Goal: Information Seeking & Learning: Learn about a topic

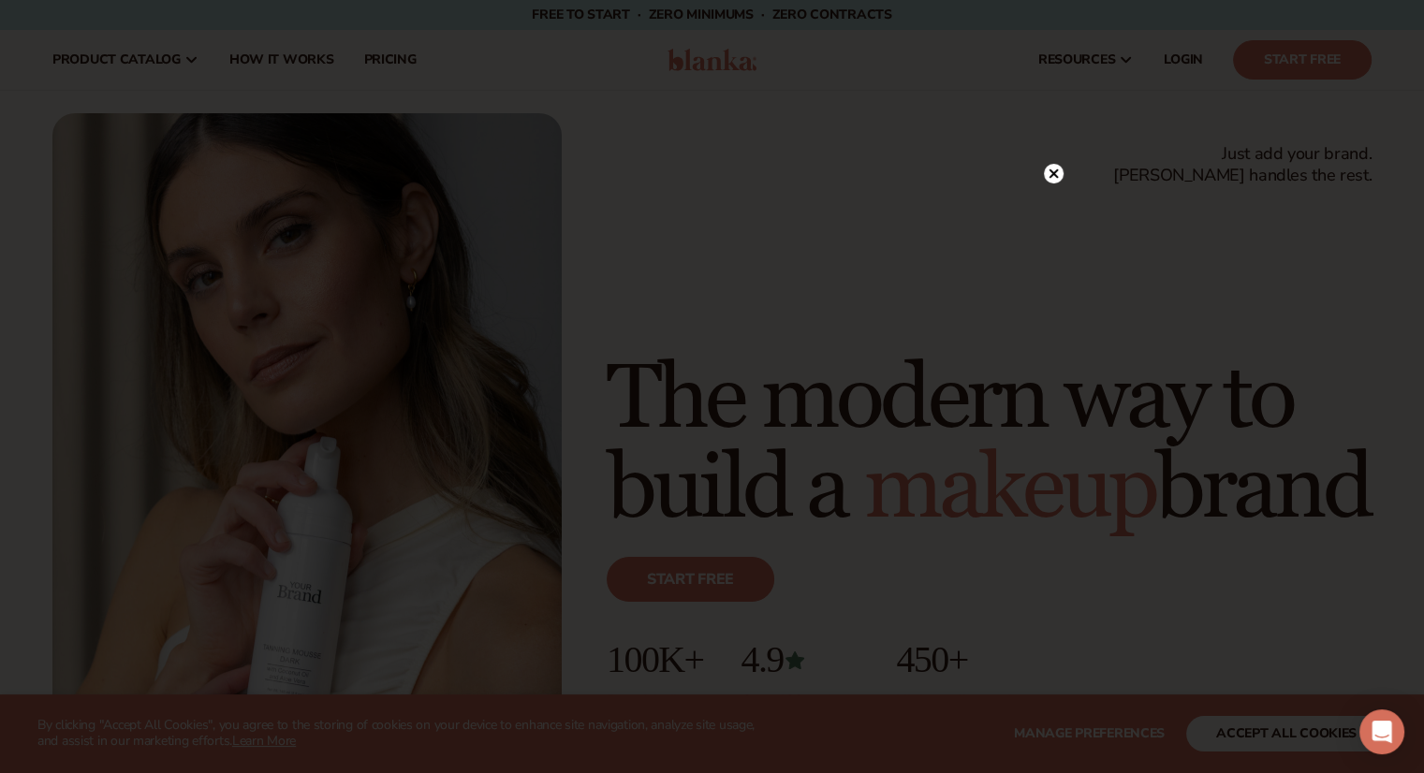
click at [1050, 173] on circle at bounding box center [1054, 174] width 20 height 20
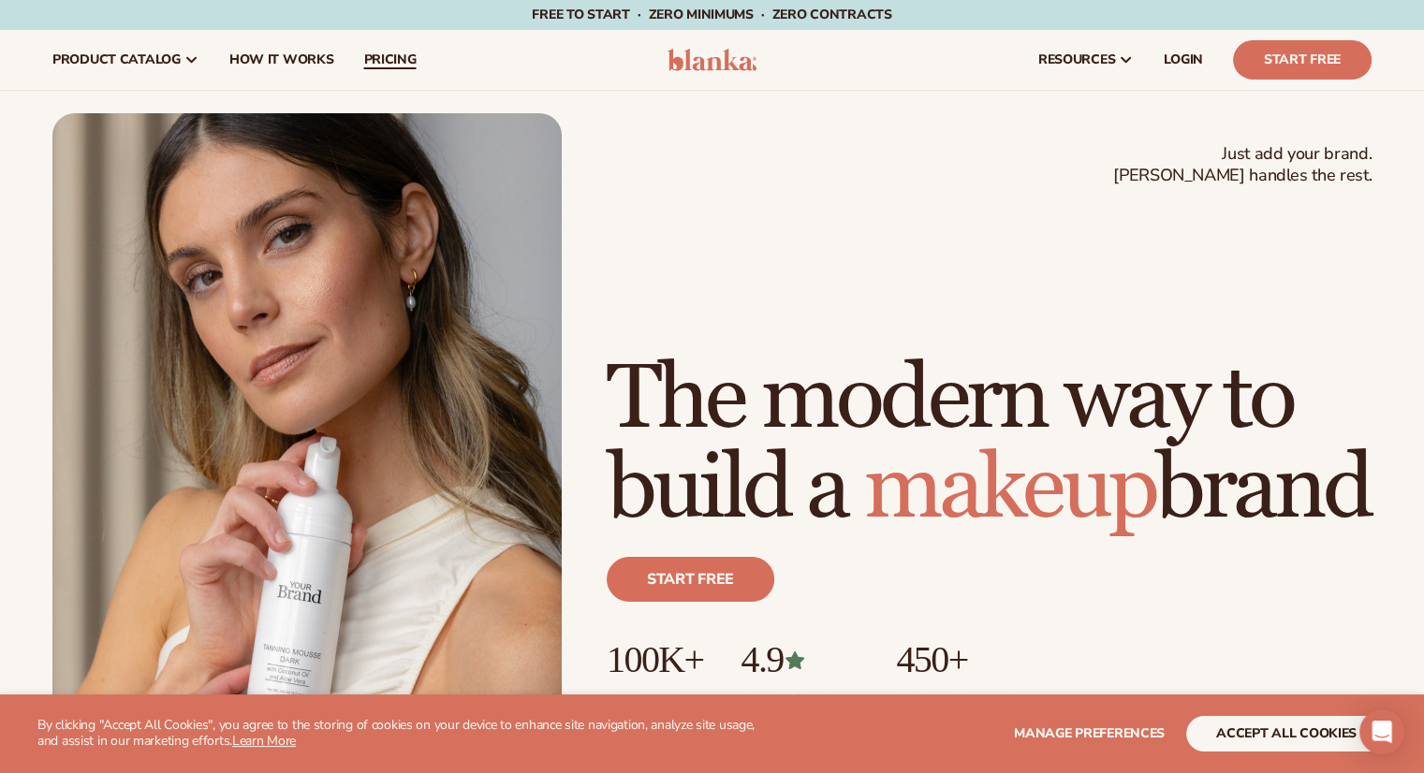
click at [391, 52] on span "pricing" at bounding box center [389, 59] width 52 height 15
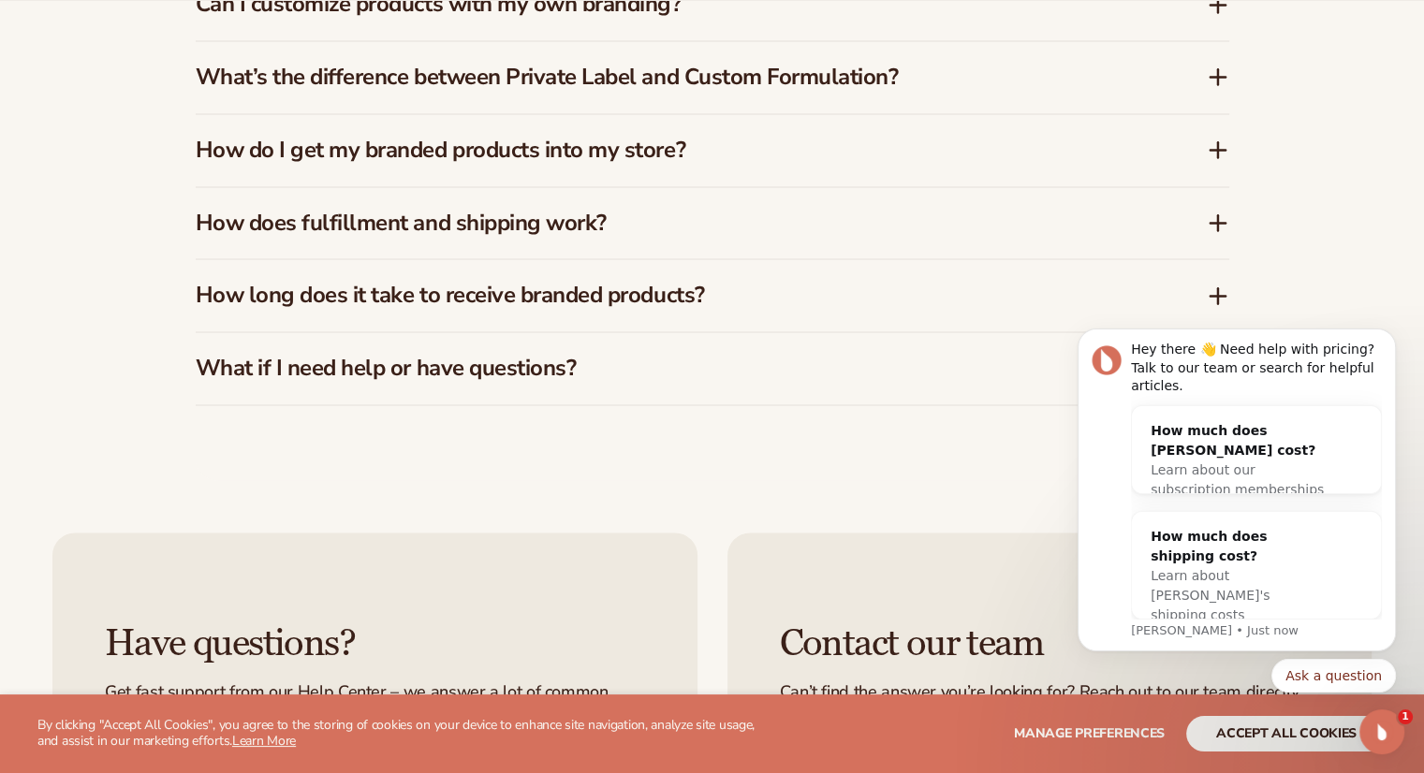
scroll to position [3081, 0]
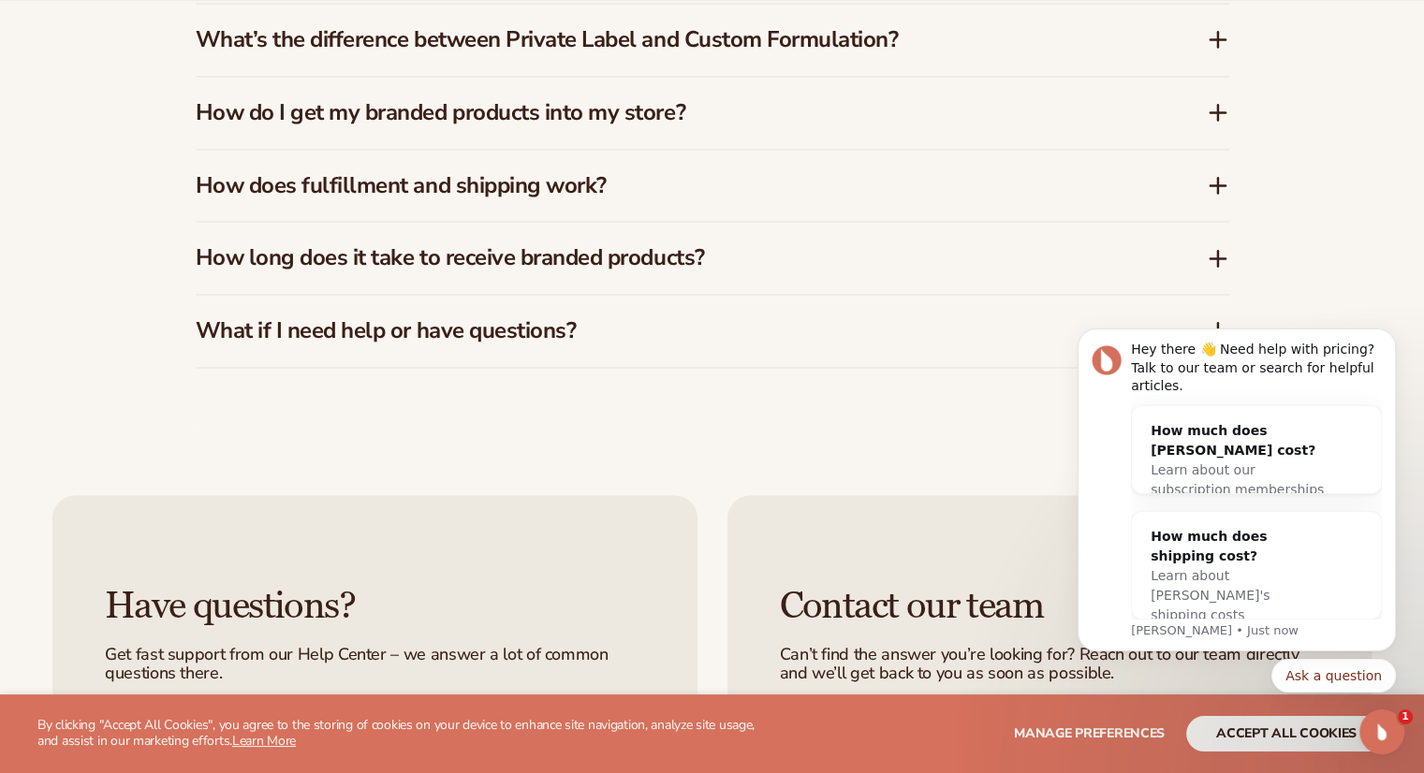
click at [1087, 114] on h3 "How do I get my branded products into my store?" at bounding box center [673, 112] width 955 height 27
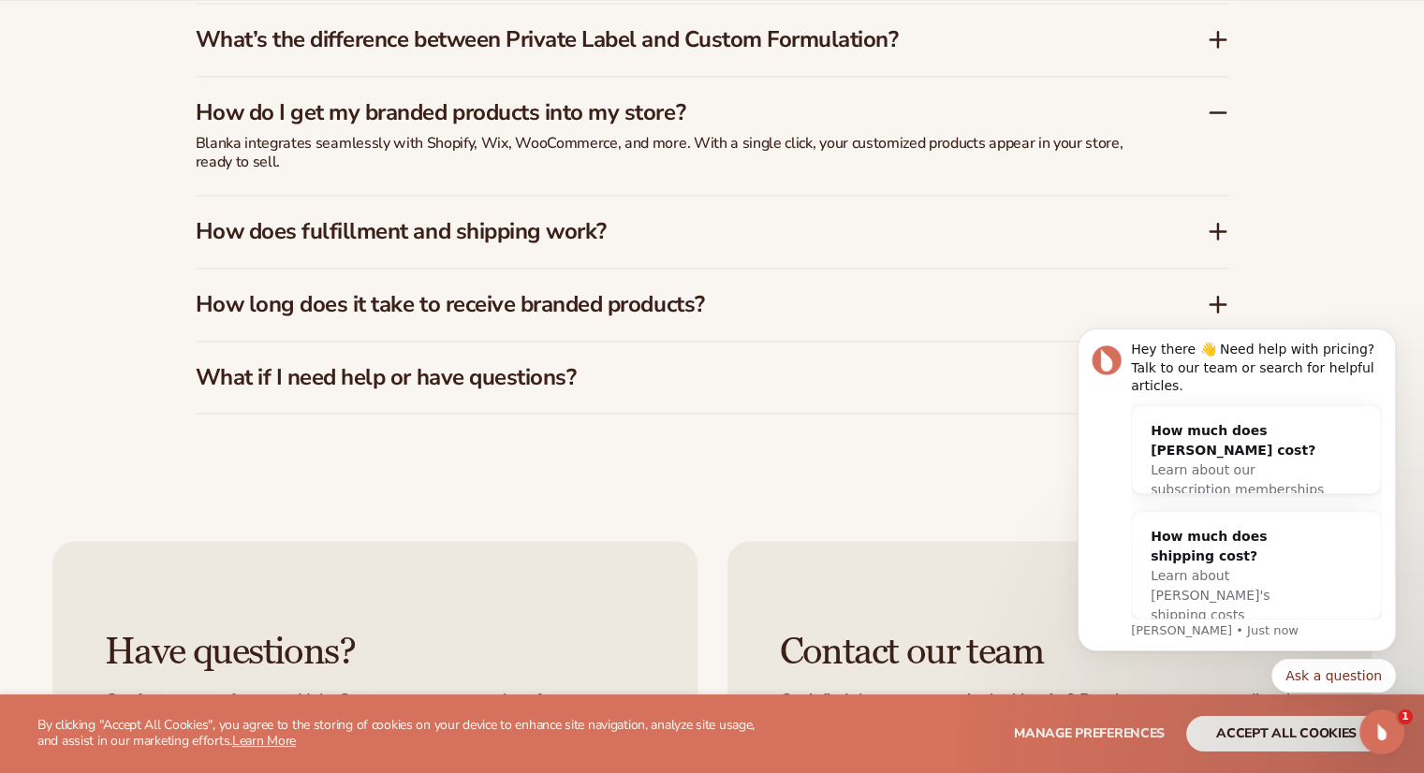
click at [1056, 110] on h3 "How do I get my branded products into my store?" at bounding box center [673, 112] width 955 height 27
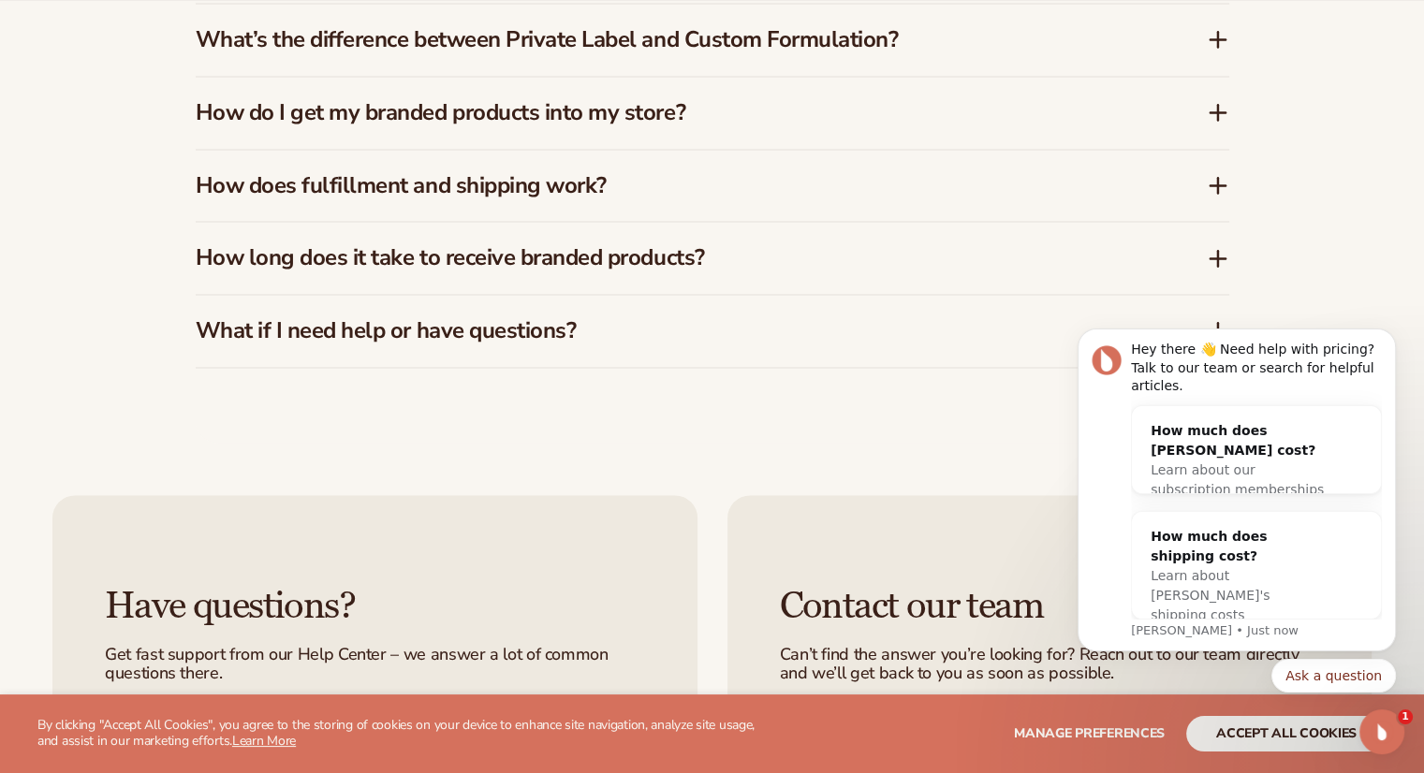
click at [902, 166] on div "How does fulfillment and shipping work?" at bounding box center [712, 186] width 1033 height 72
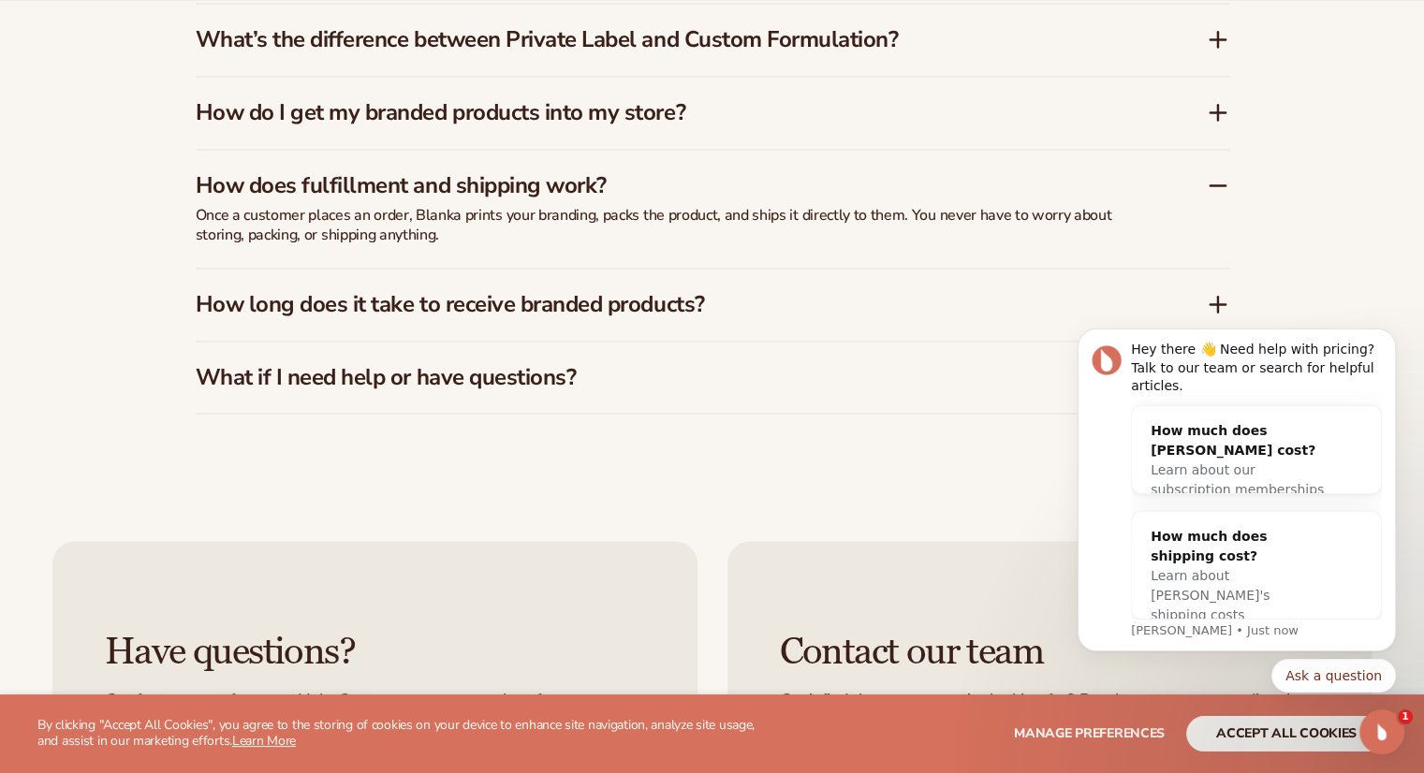
click at [902, 166] on div "How does fulfillment and shipping work?" at bounding box center [712, 178] width 1033 height 57
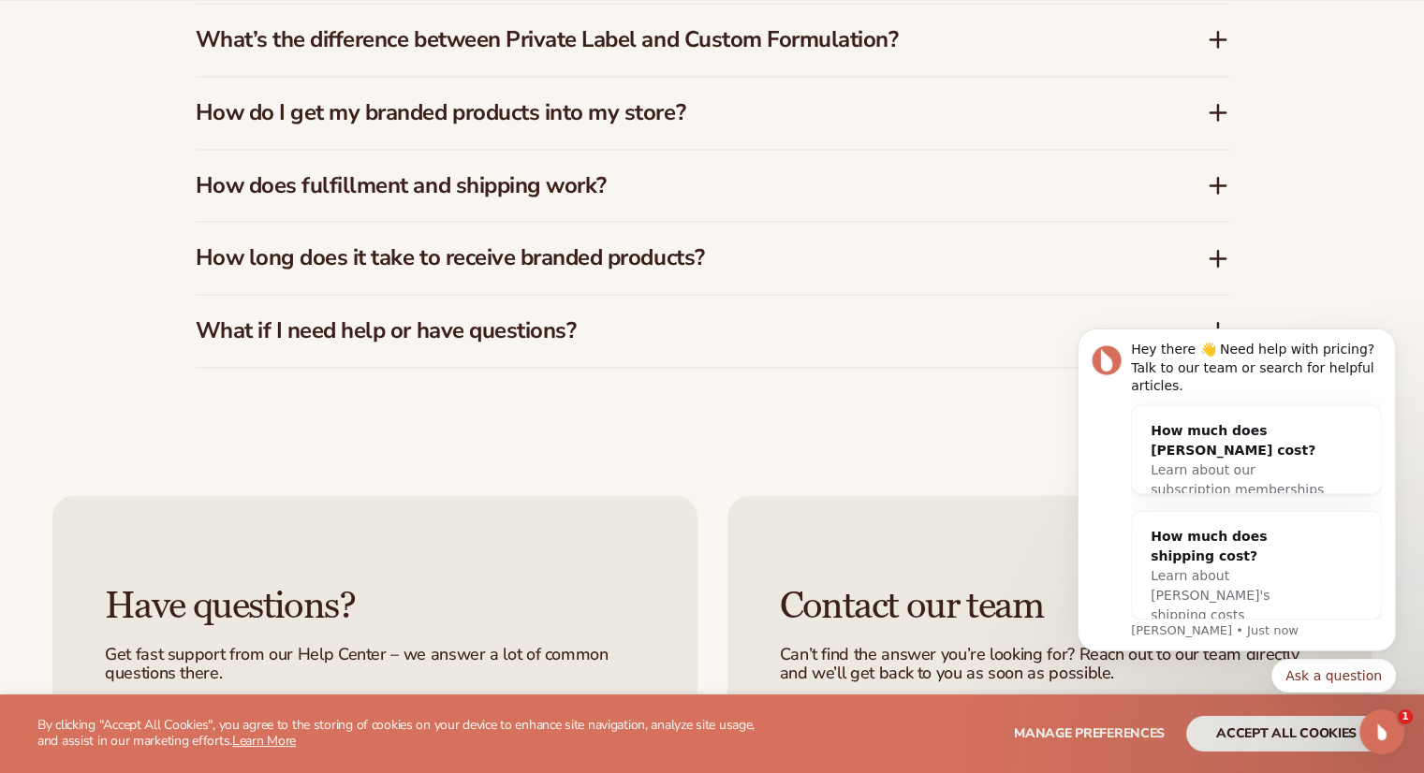
click at [785, 247] on h3 "How long does it take to receive branded products?" at bounding box center [673, 257] width 955 height 27
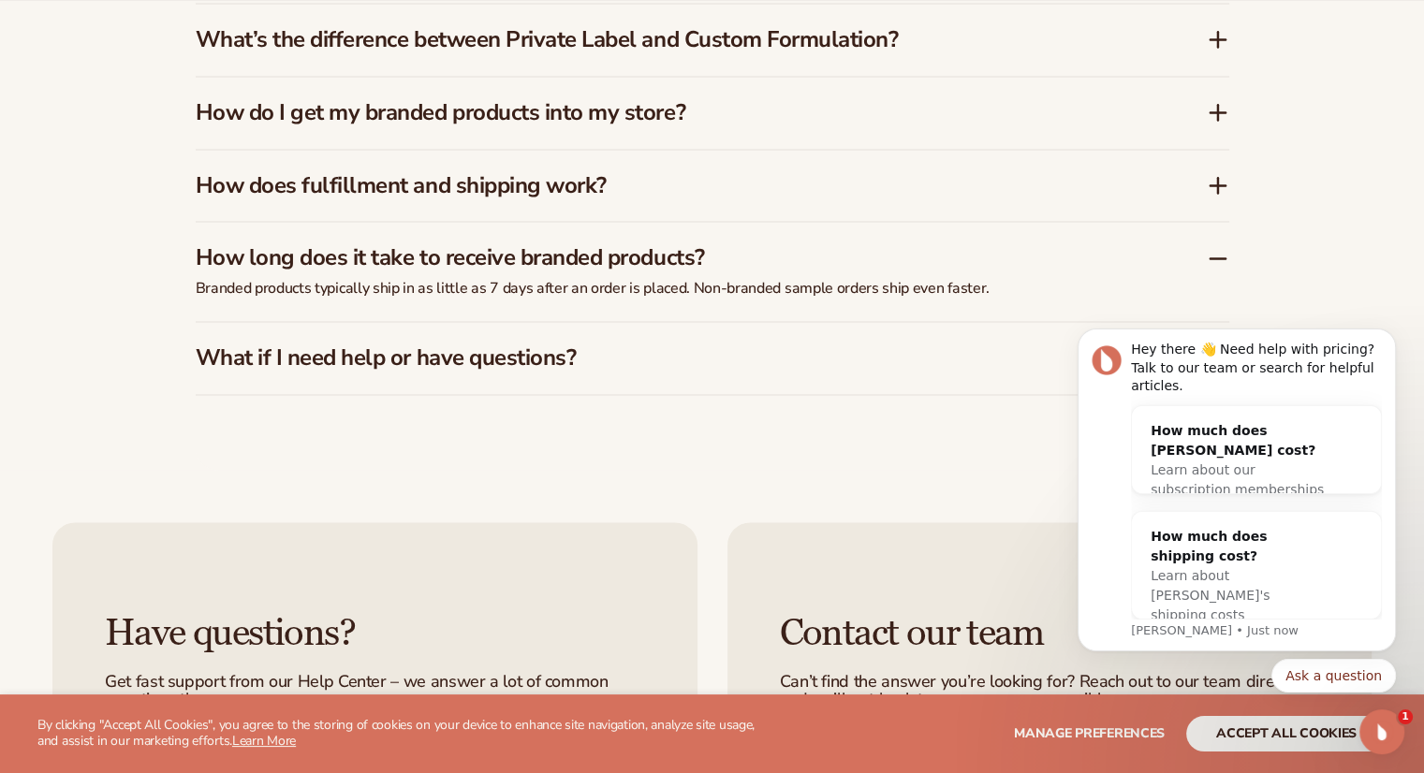
click at [785, 247] on h3 "How long does it take to receive branded products?" at bounding box center [673, 257] width 955 height 27
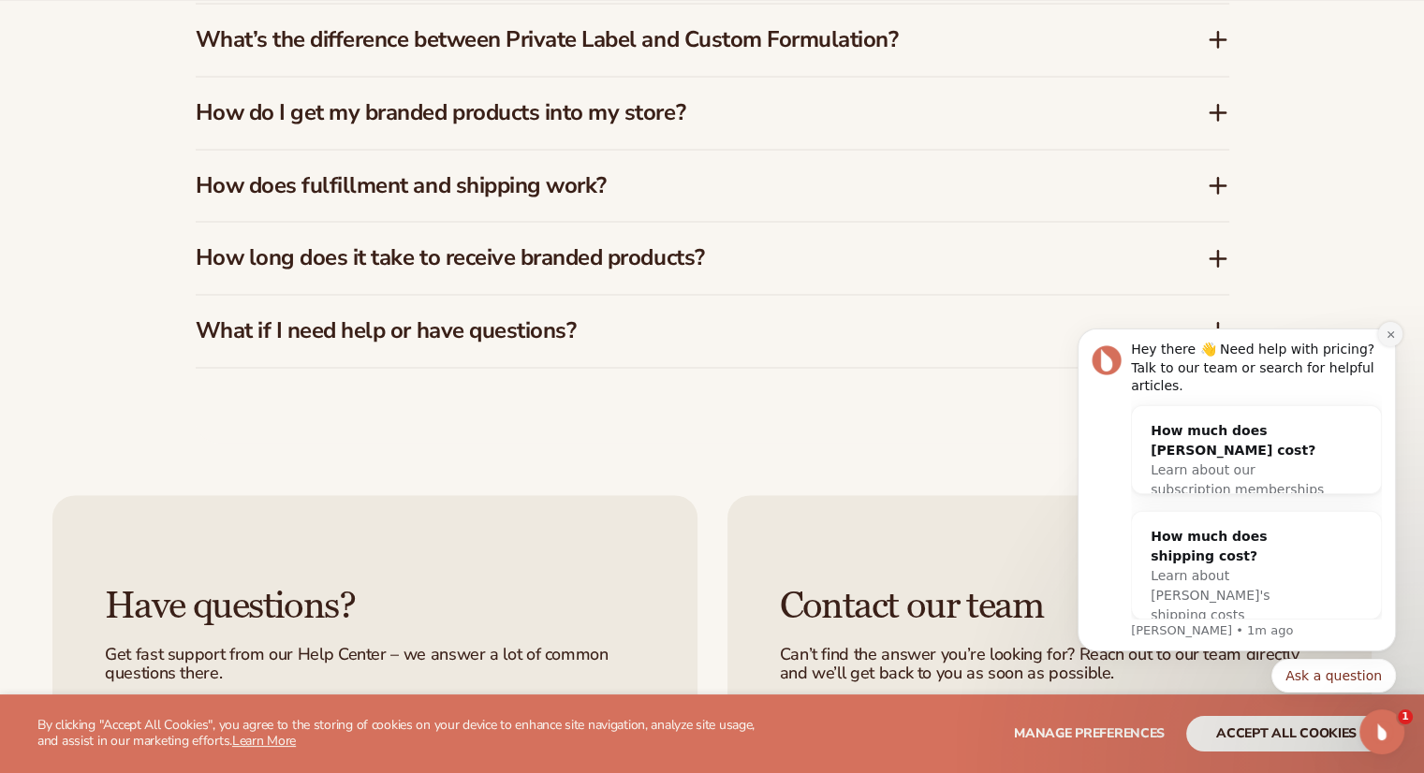
click at [1386, 340] on icon "Dismiss notification" at bounding box center [1390, 334] width 10 height 10
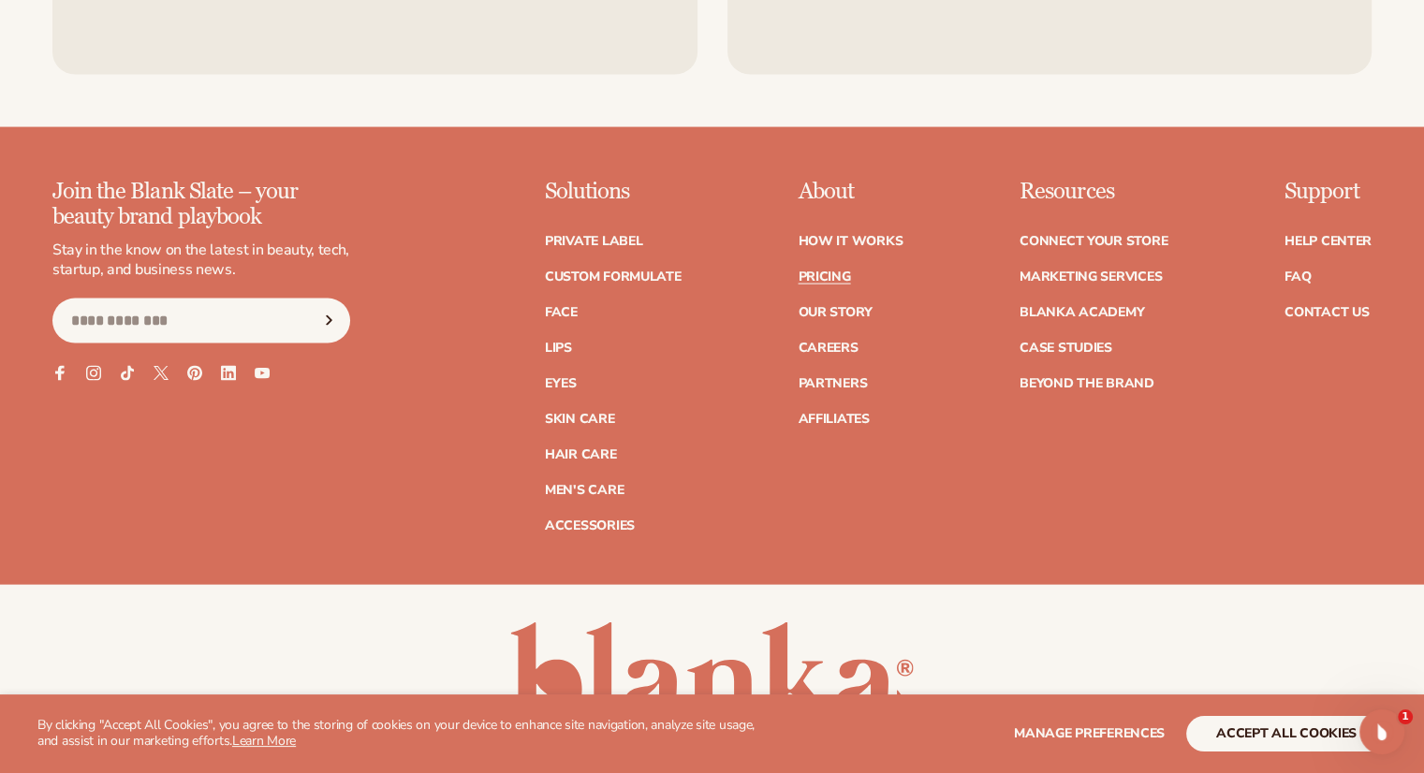
scroll to position [3861, 0]
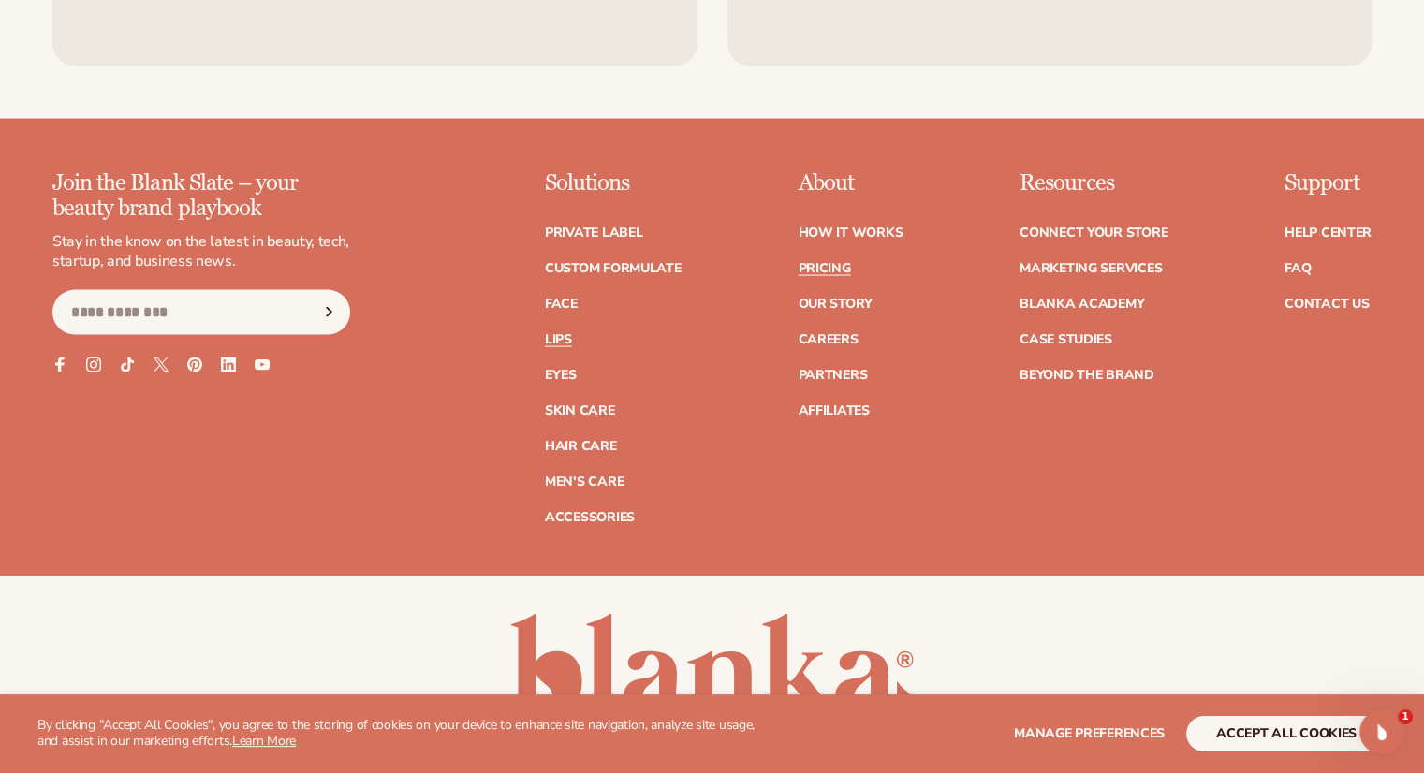
click at [550, 333] on link "Lips" at bounding box center [558, 339] width 27 height 13
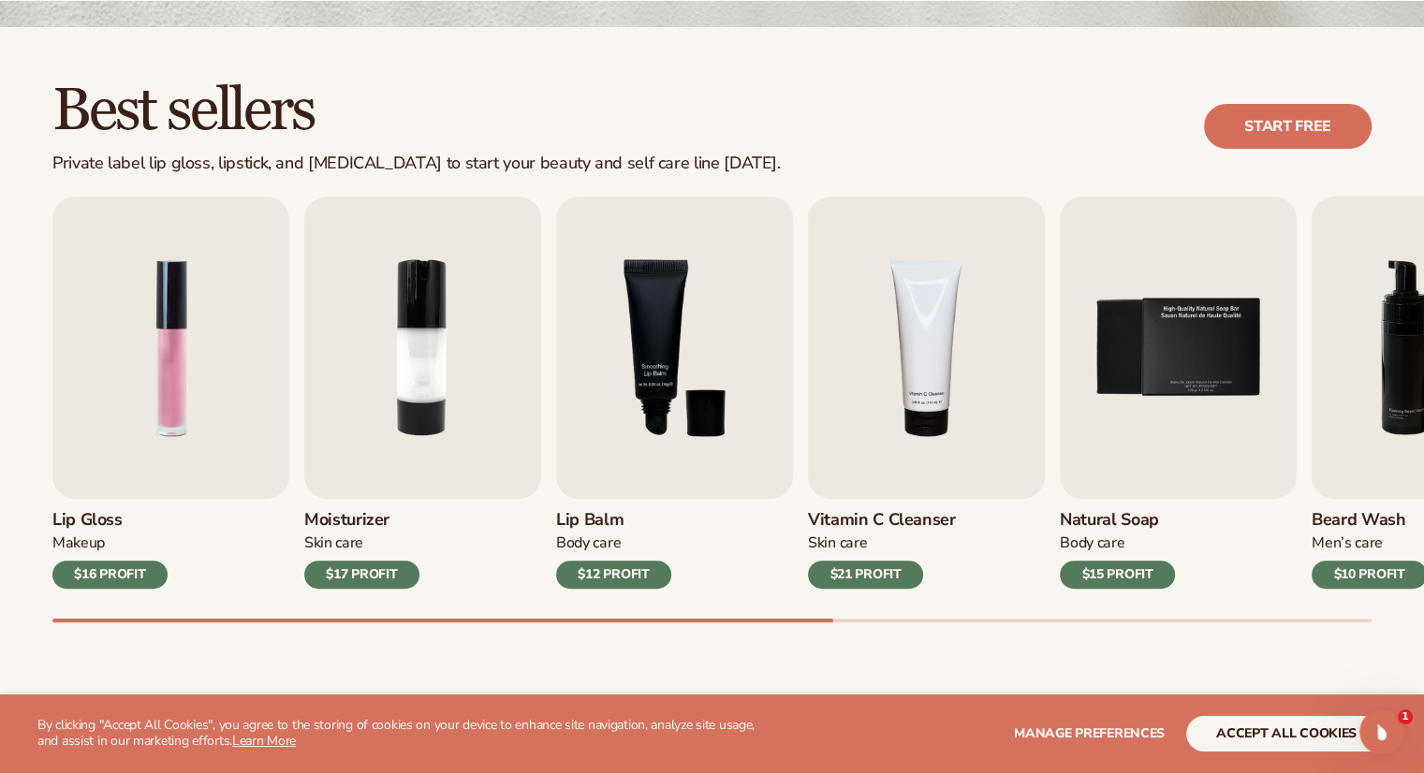
scroll to position [531, 0]
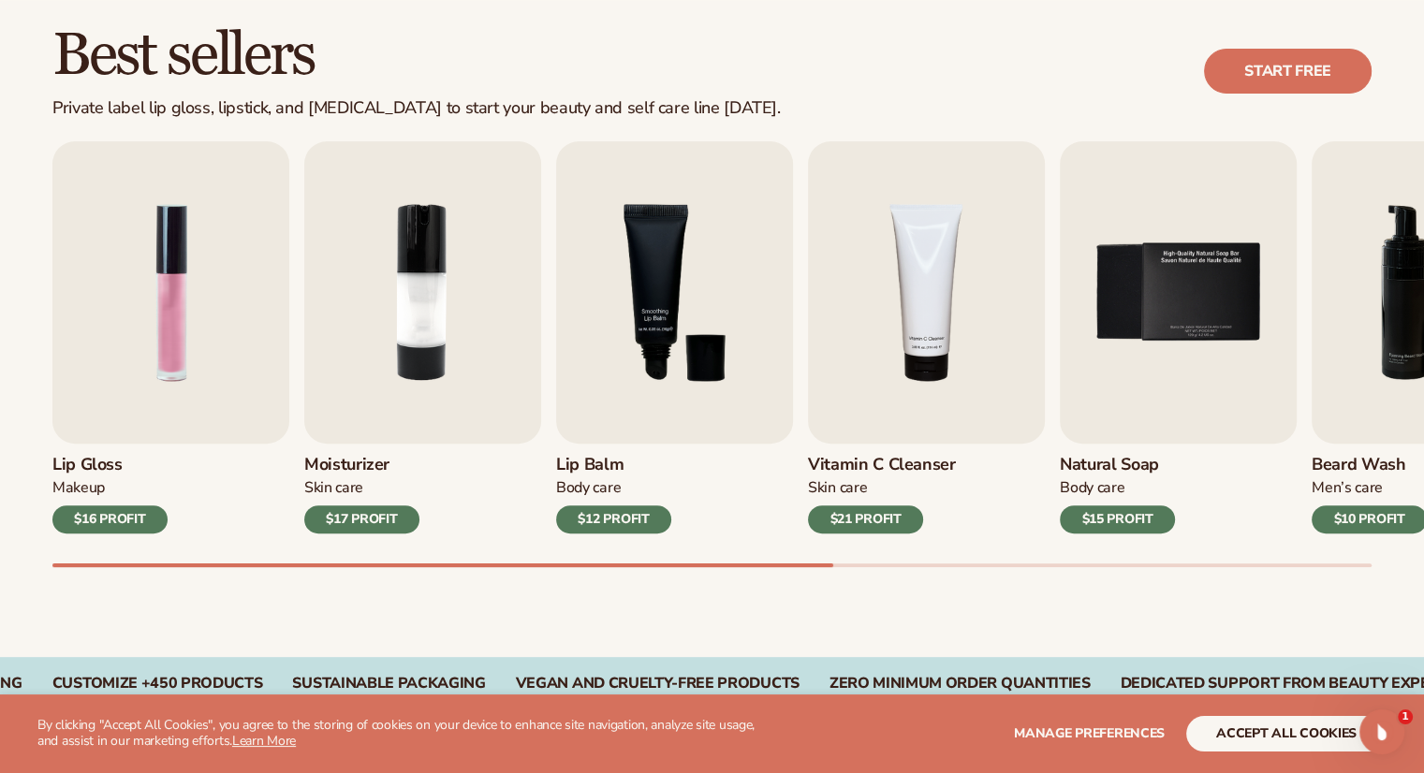
click at [578, 546] on div "Lip Gloss Makeup $16 PROFIT Moisturizer Skin Care $17 PROFIT Lip Balm Body Care…" at bounding box center [737, 354] width 1371 height 426
click at [122, 366] on img "1 / 9" at bounding box center [170, 292] width 237 height 302
click at [115, 514] on div "$16 PROFIT" at bounding box center [109, 519] width 115 height 28
click at [142, 341] on img "1 / 9" at bounding box center [170, 292] width 237 height 302
click at [171, 237] on img "1 / 9" at bounding box center [170, 292] width 237 height 302
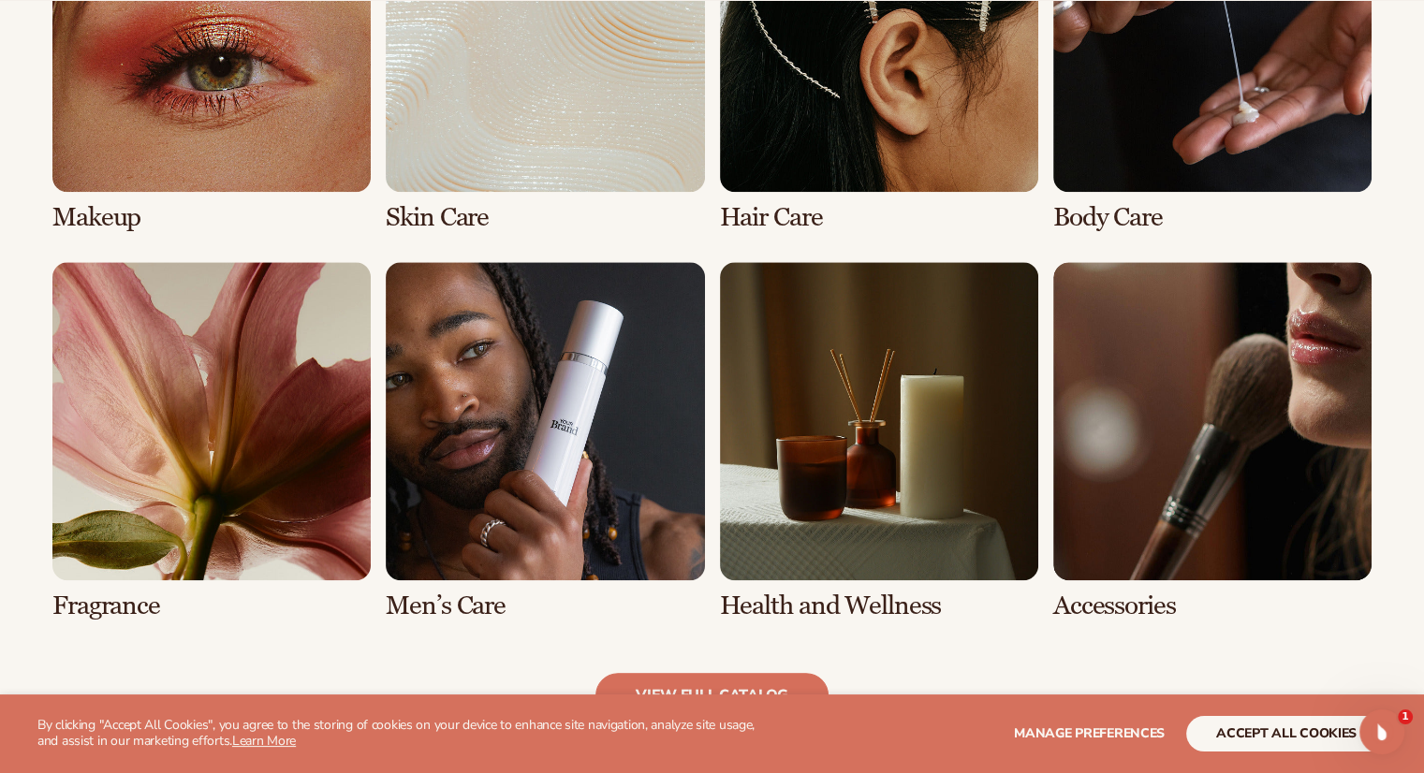
scroll to position [1568, 0]
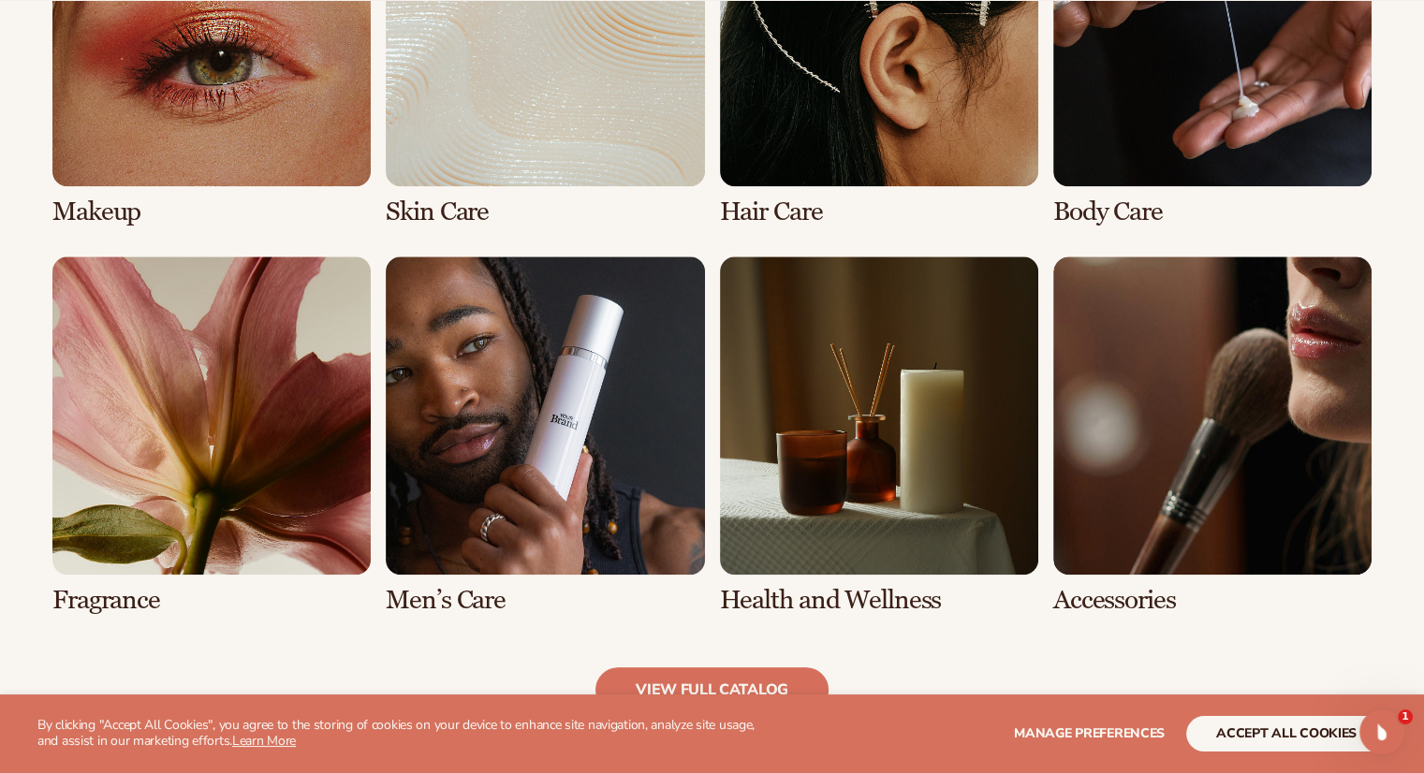
click at [181, 397] on link "5 / 8" at bounding box center [211, 435] width 318 height 359
click at [111, 603] on link "5 / 8" at bounding box center [211, 435] width 318 height 359
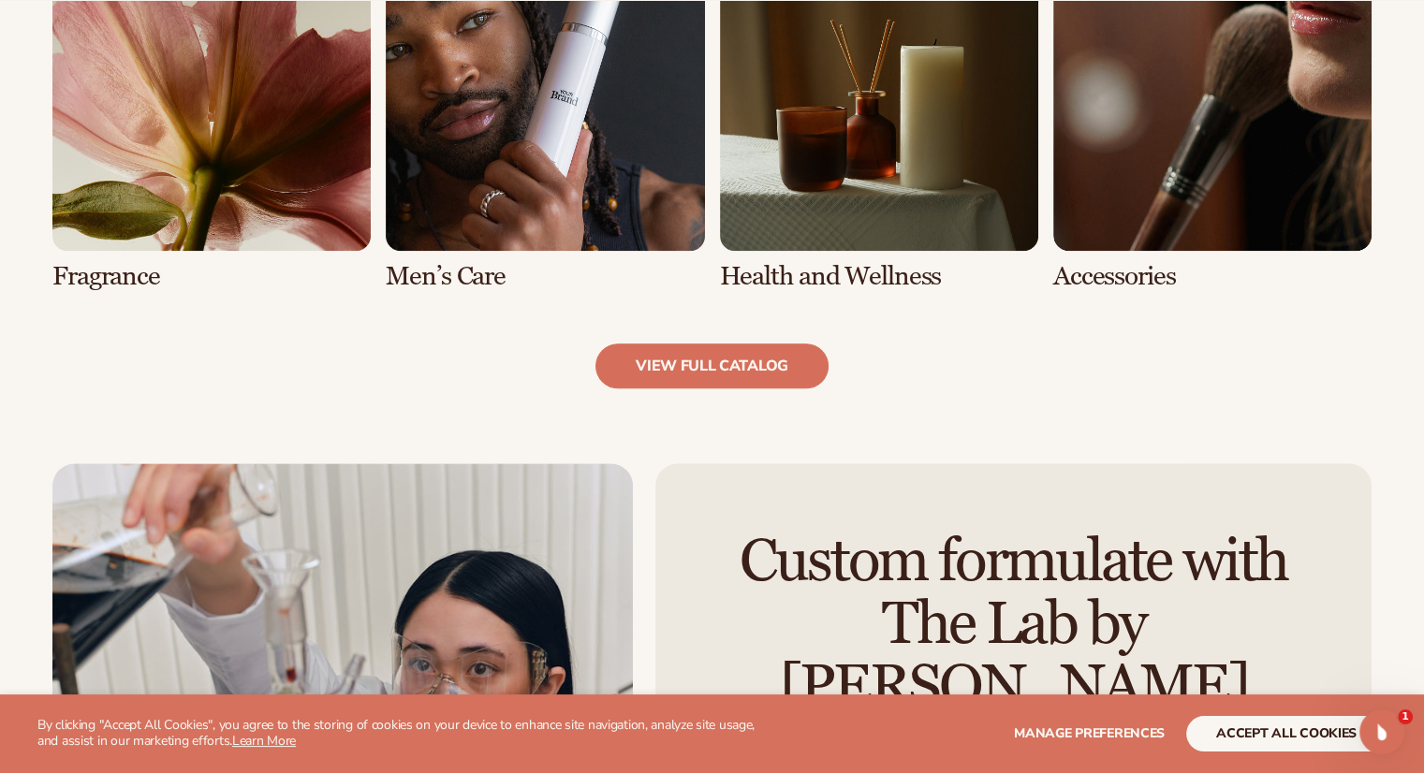
scroll to position [1877, 0]
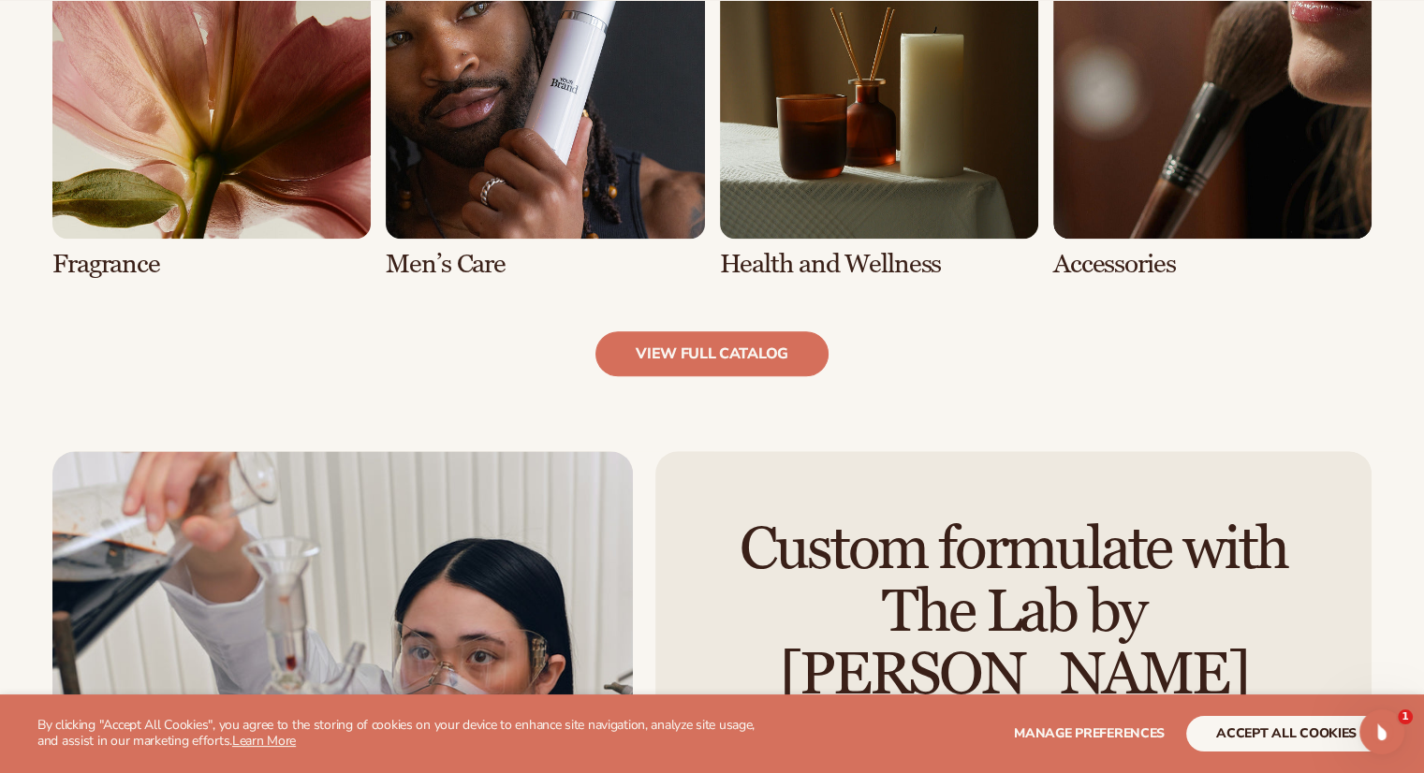
click at [271, 123] on link "5 / 8" at bounding box center [211, 99] width 318 height 359
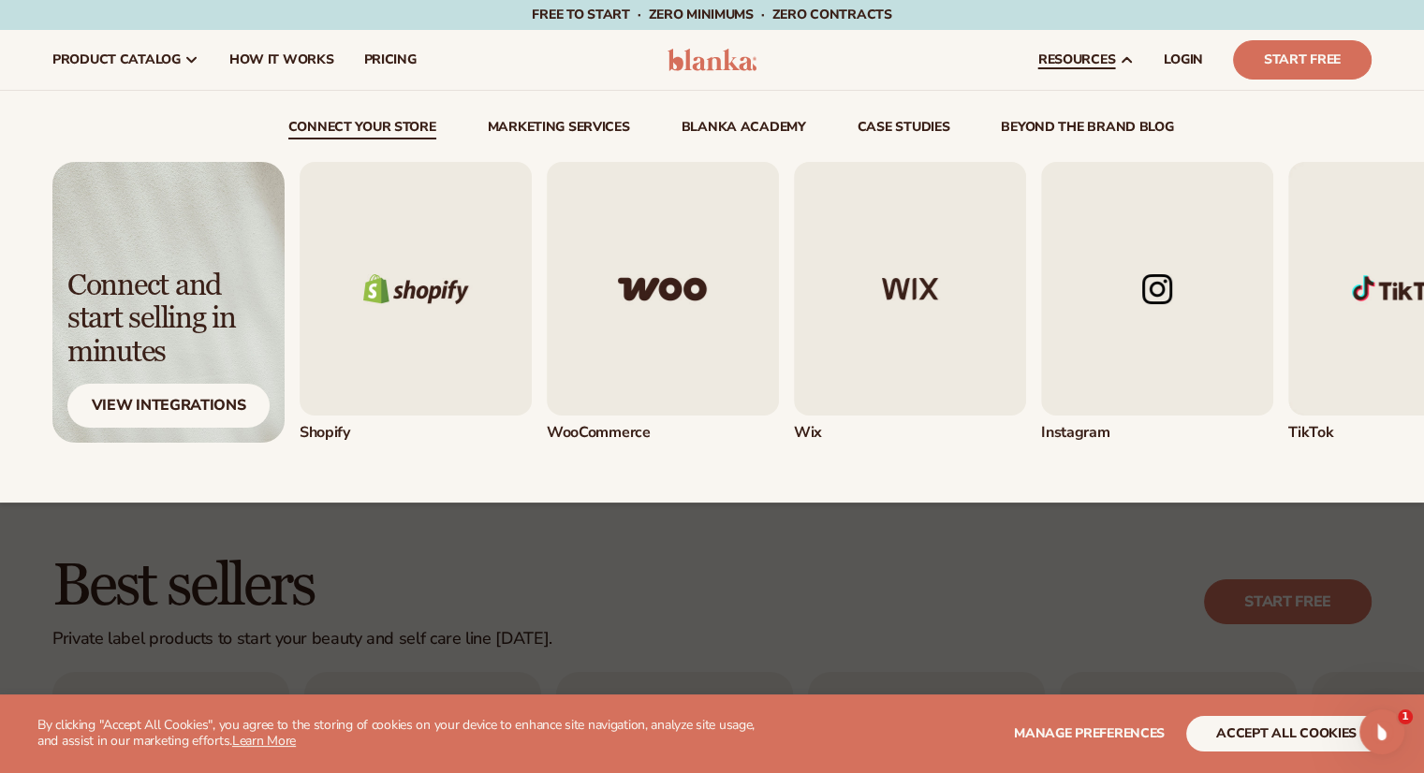
click at [457, 349] on img "1 / 5" at bounding box center [416, 289] width 232 height 254
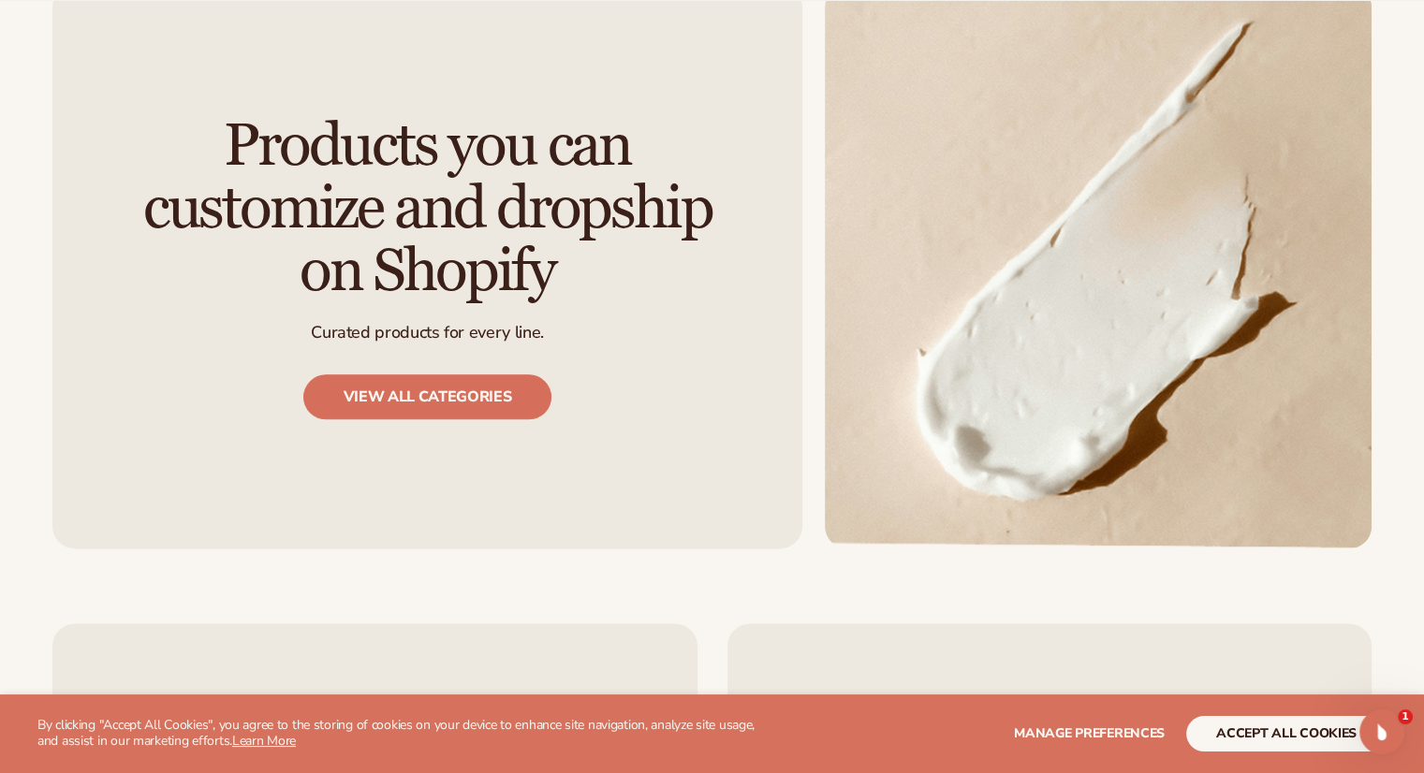
scroll to position [2208, 0]
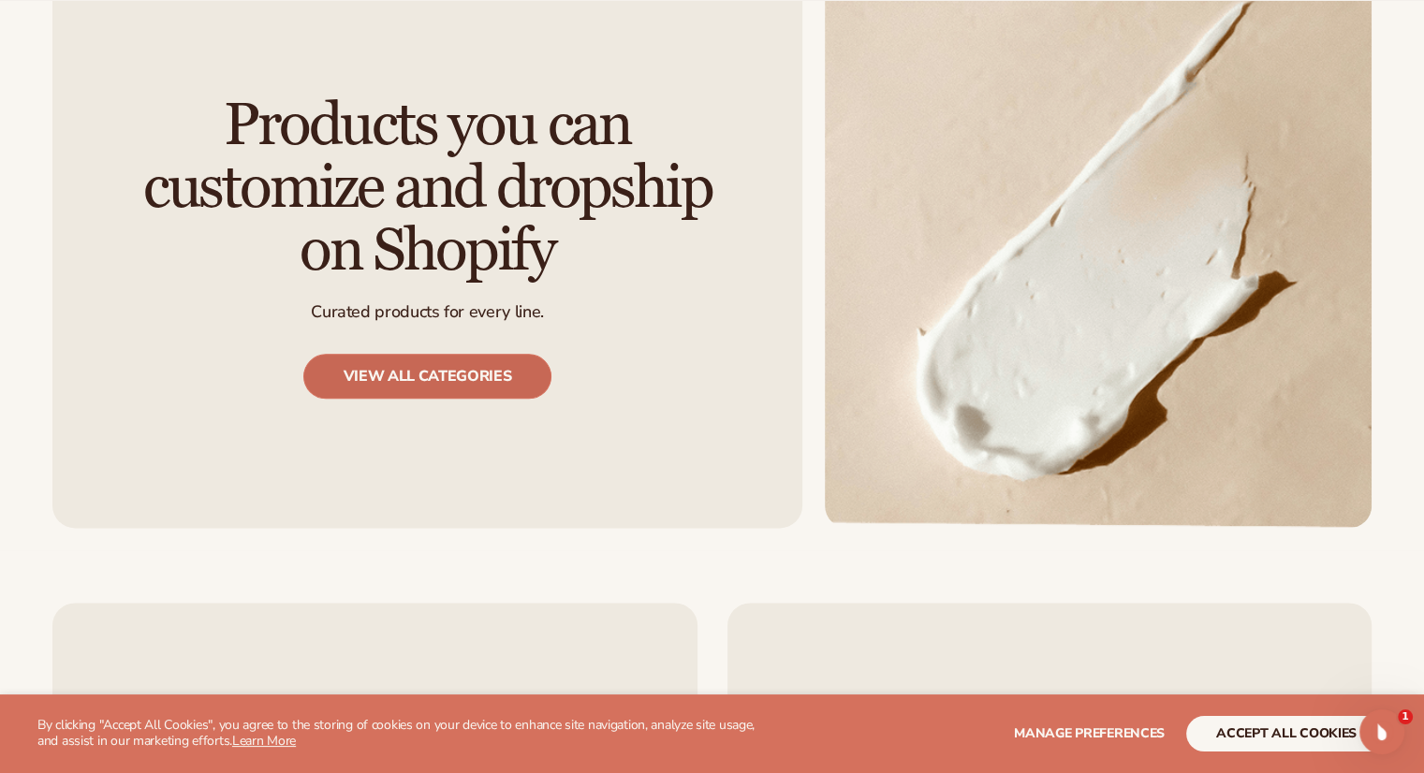
click at [461, 354] on link "View all categories" at bounding box center [427, 376] width 249 height 45
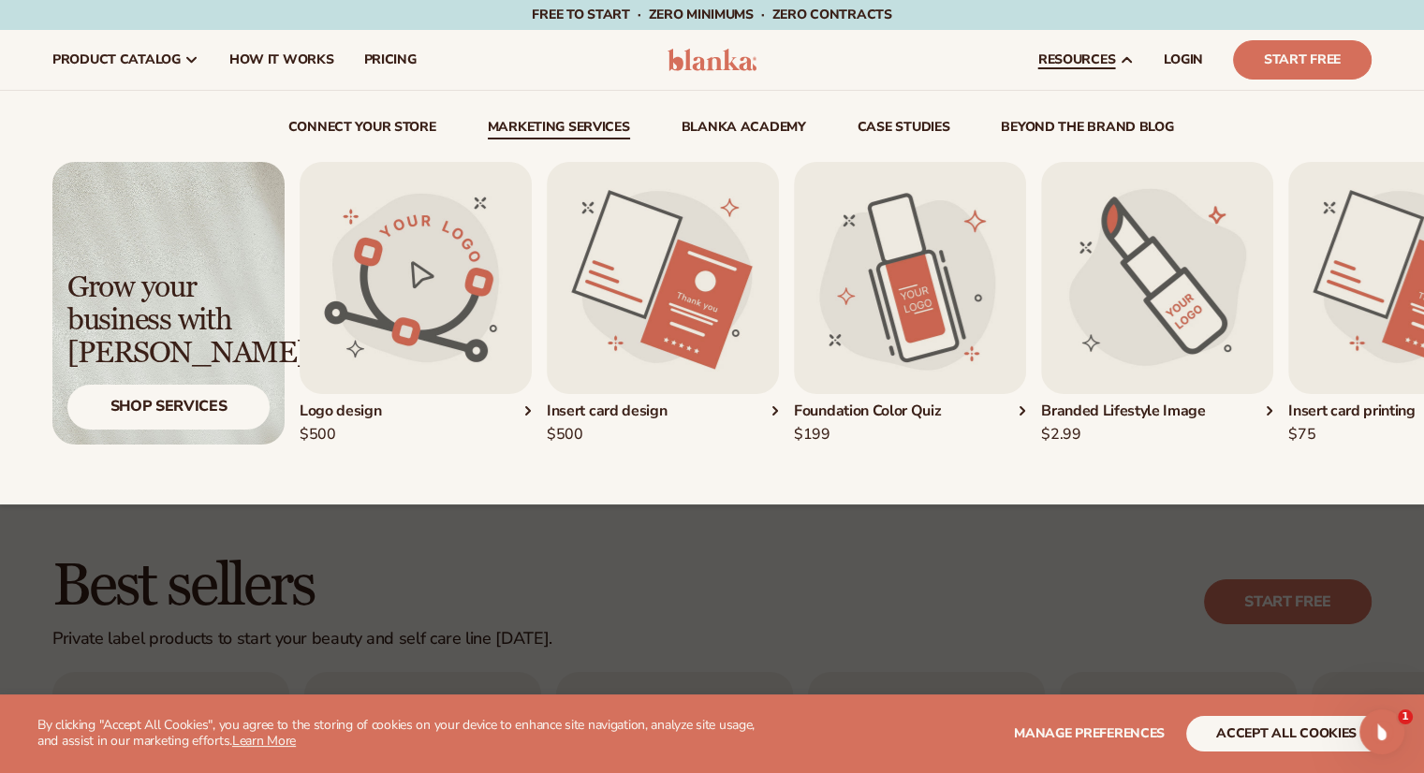
click at [652, 334] on img "2 / 5" at bounding box center [663, 278] width 232 height 232
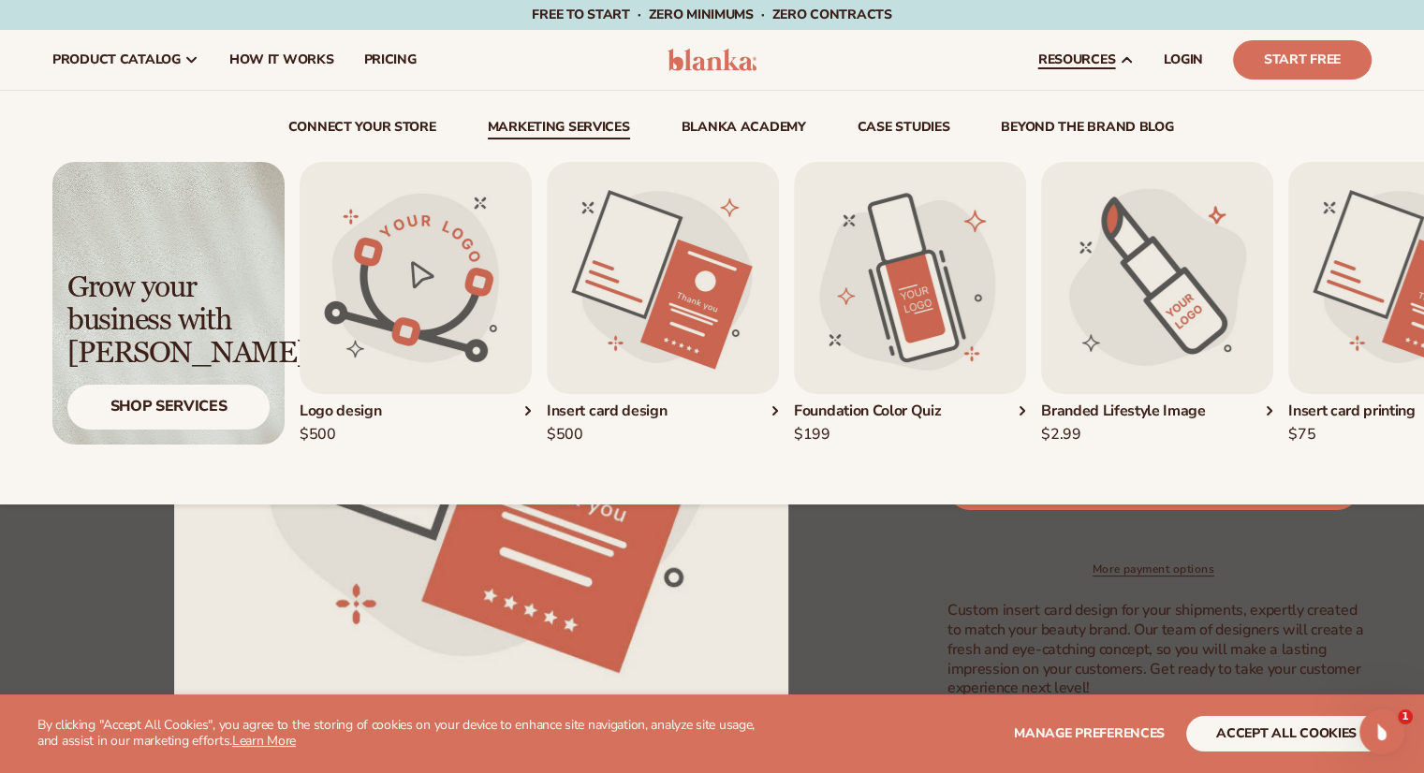
click at [1353, 293] on img "5 / 5" at bounding box center [1404, 278] width 232 height 232
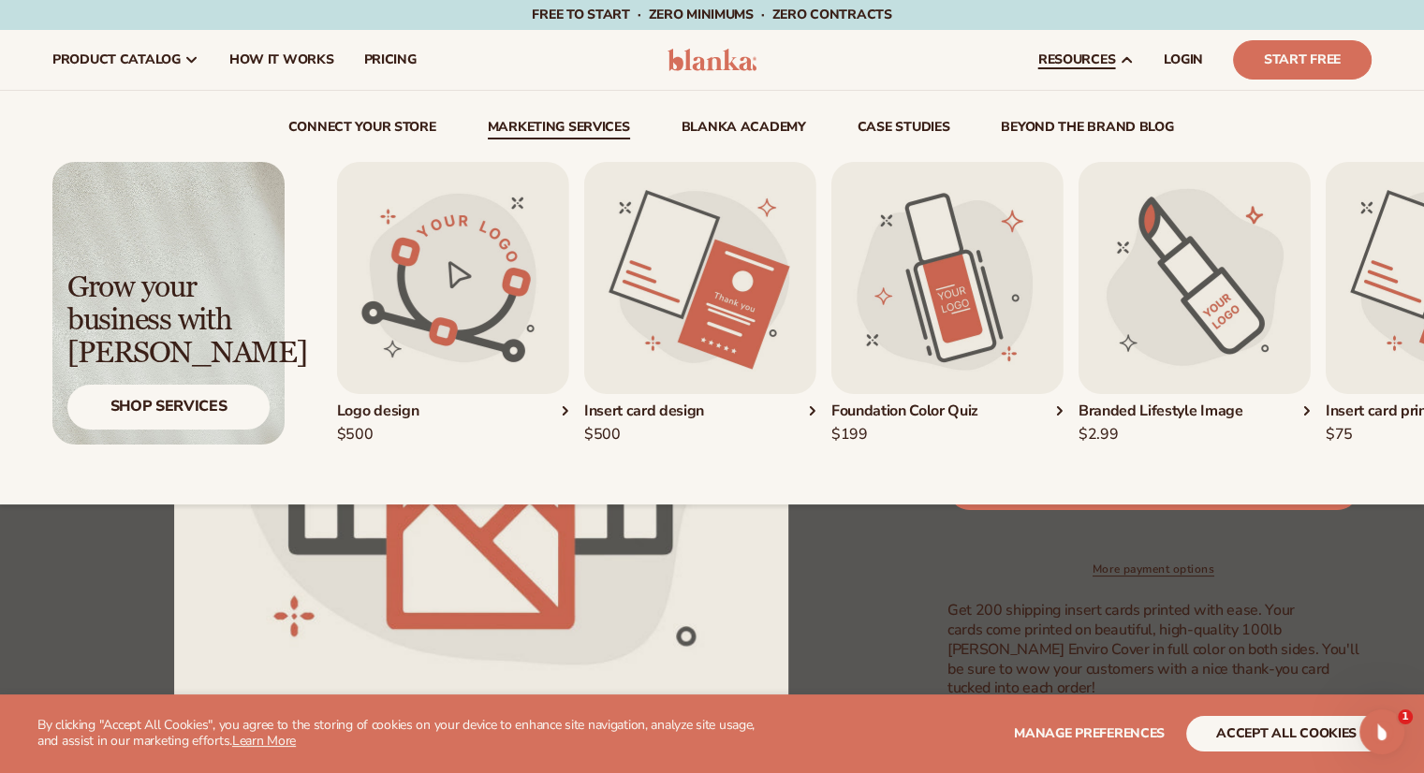
click at [1420, 304] on img "5 / 5" at bounding box center [1441, 278] width 232 height 232
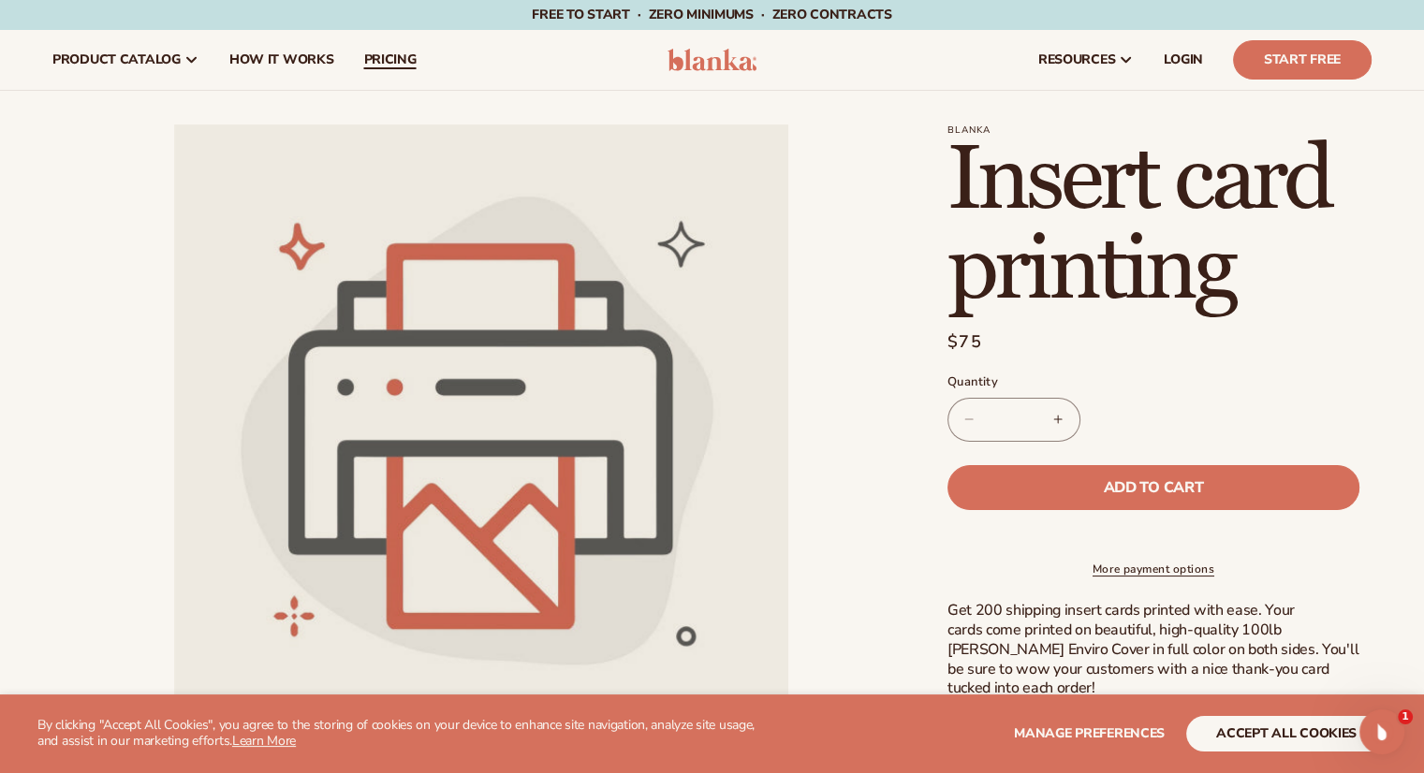
click at [372, 66] on span "pricing" at bounding box center [389, 59] width 52 height 15
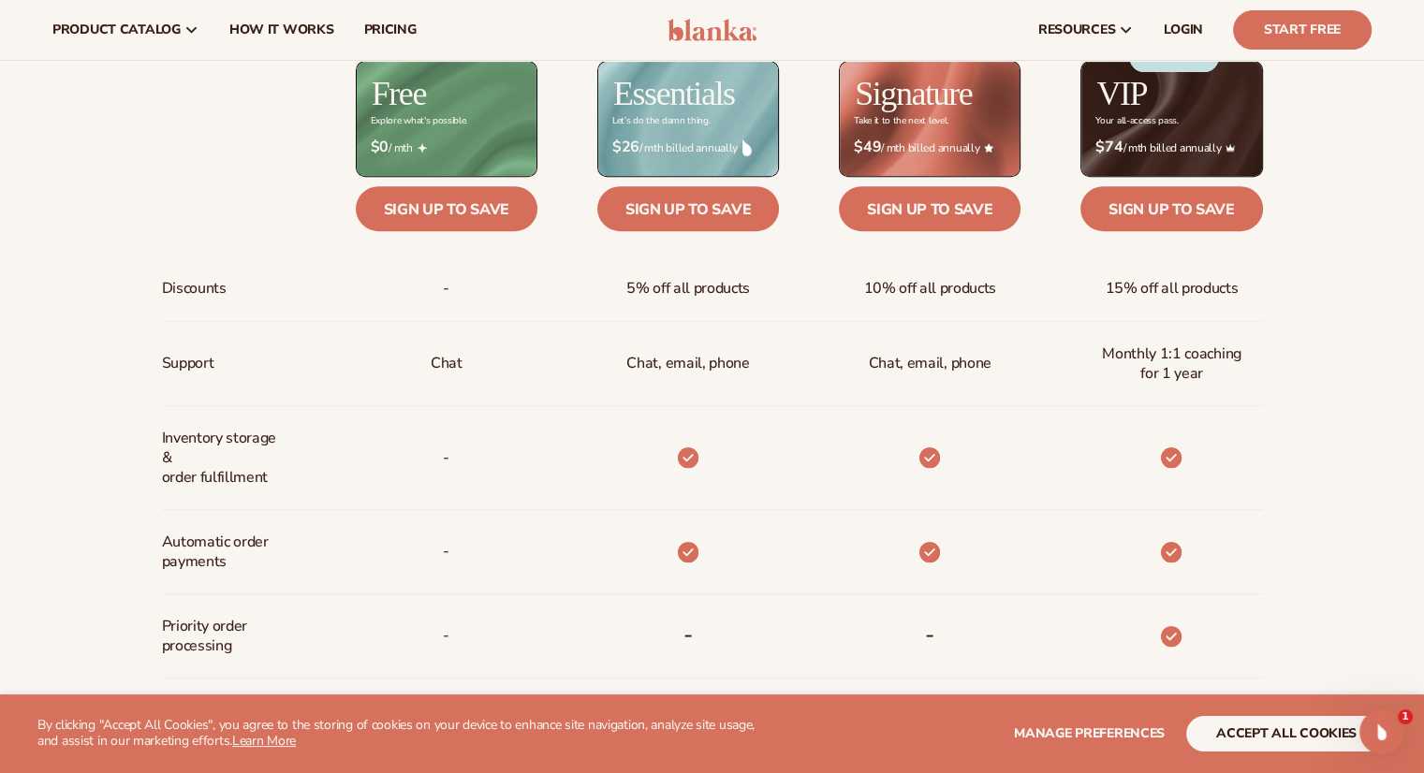
scroll to position [784, 0]
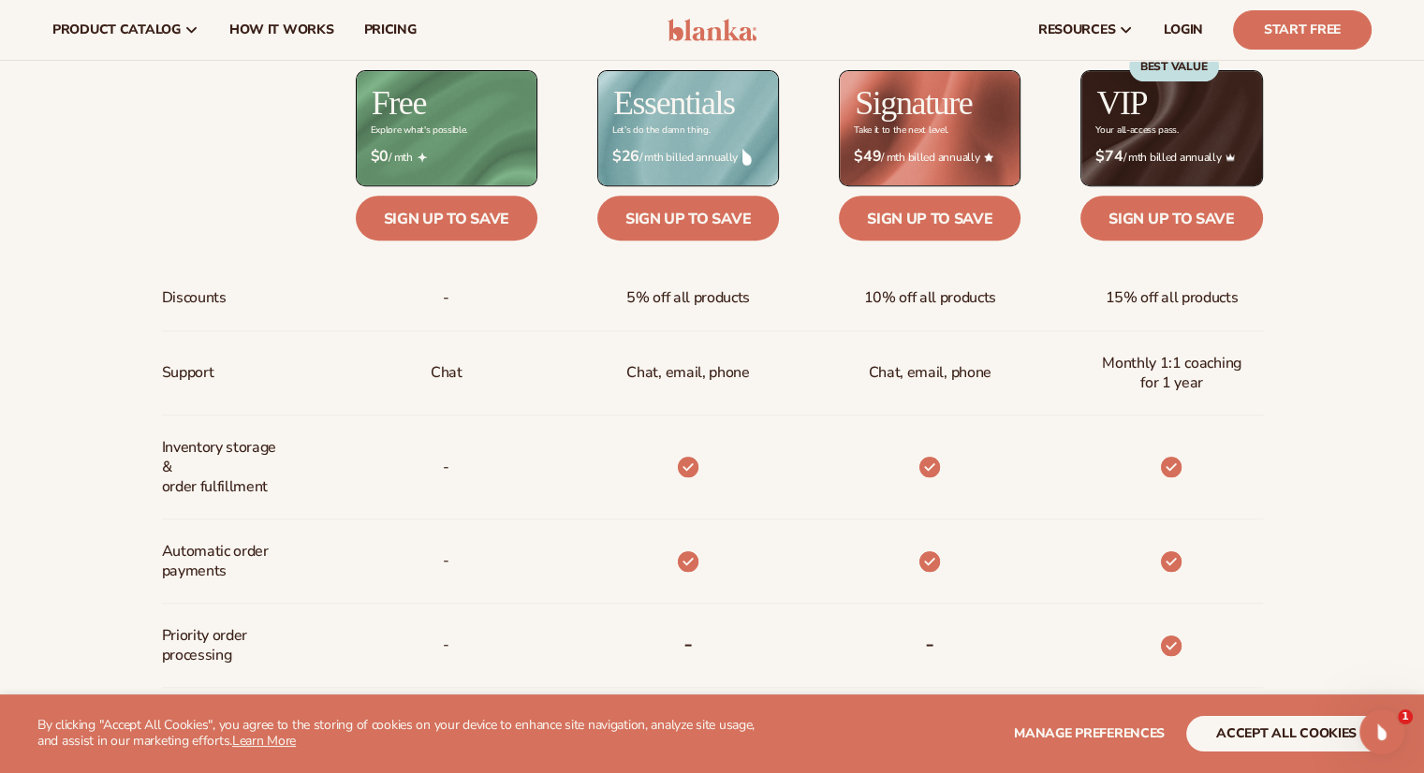
click at [1176, 127] on div "BEST VALUE" at bounding box center [1174, 107] width 90 height 113
click at [270, 39] on link "How It Works" at bounding box center [281, 30] width 135 height 60
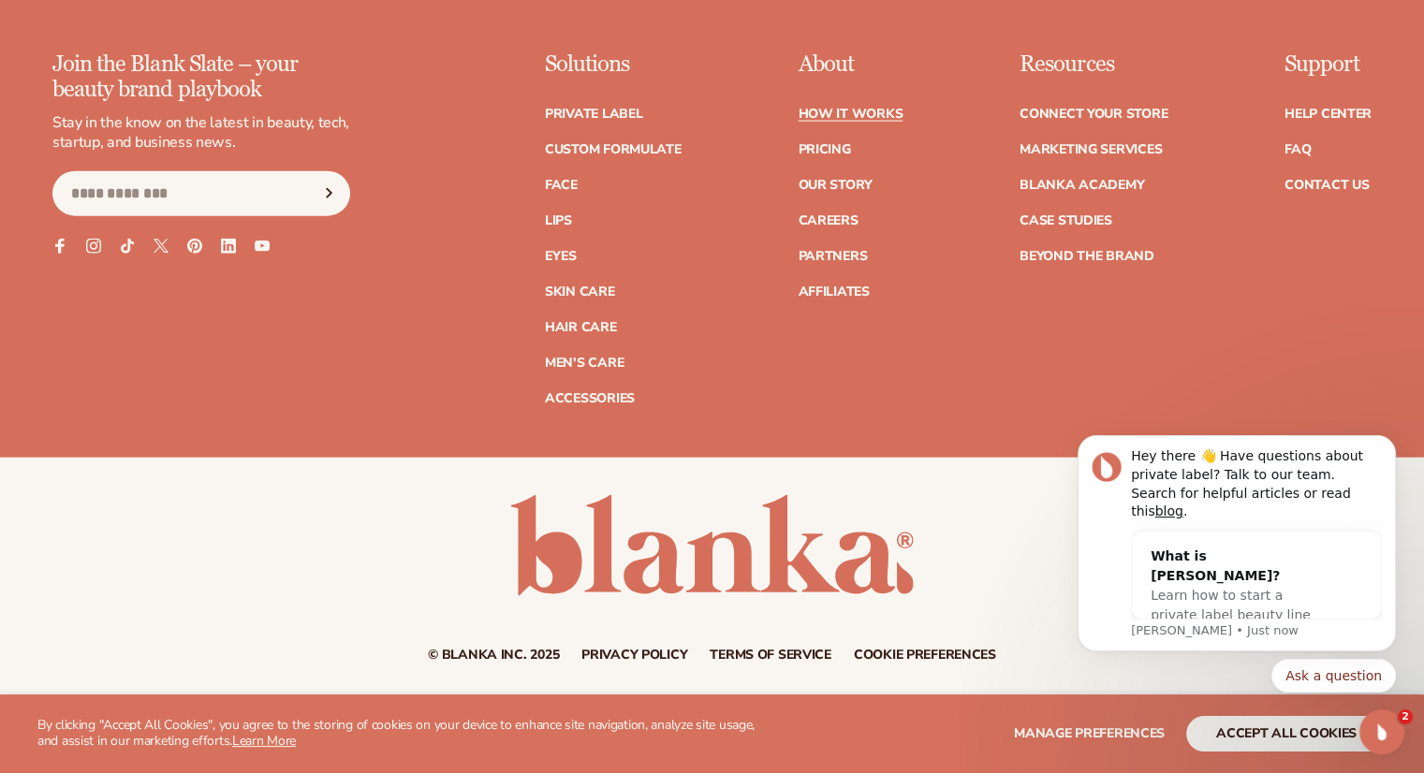
scroll to position [4366, 0]
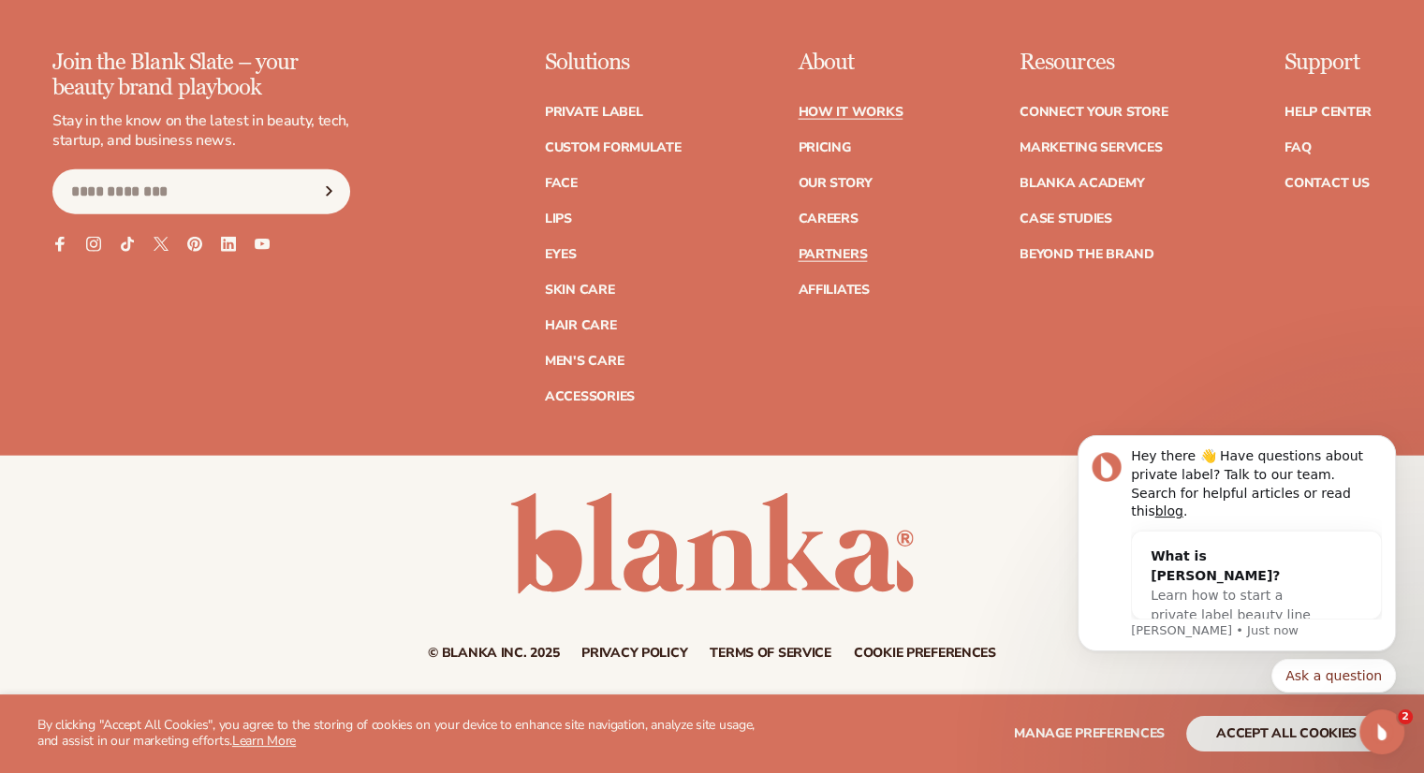
click at [823, 252] on link "Partners" at bounding box center [832, 254] width 69 height 13
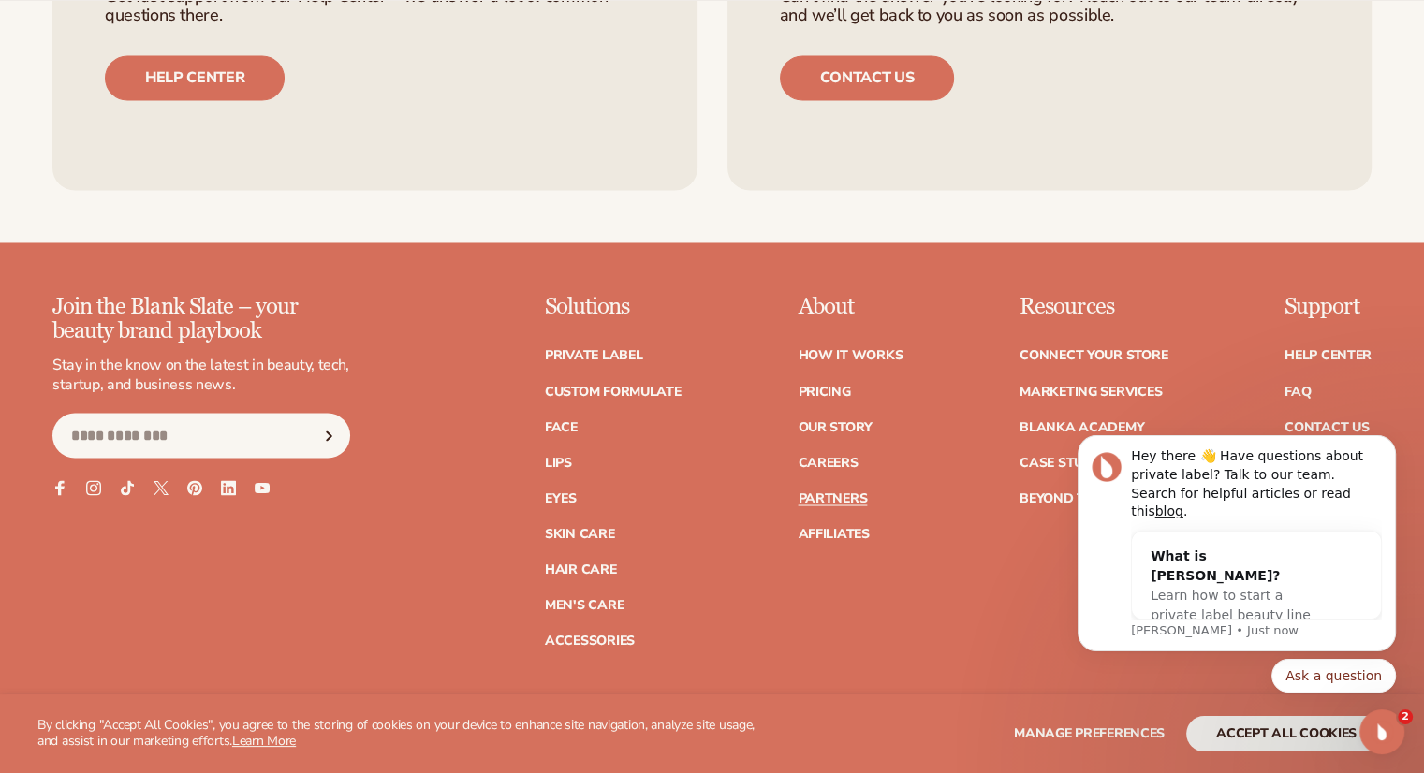
scroll to position [3257, 0]
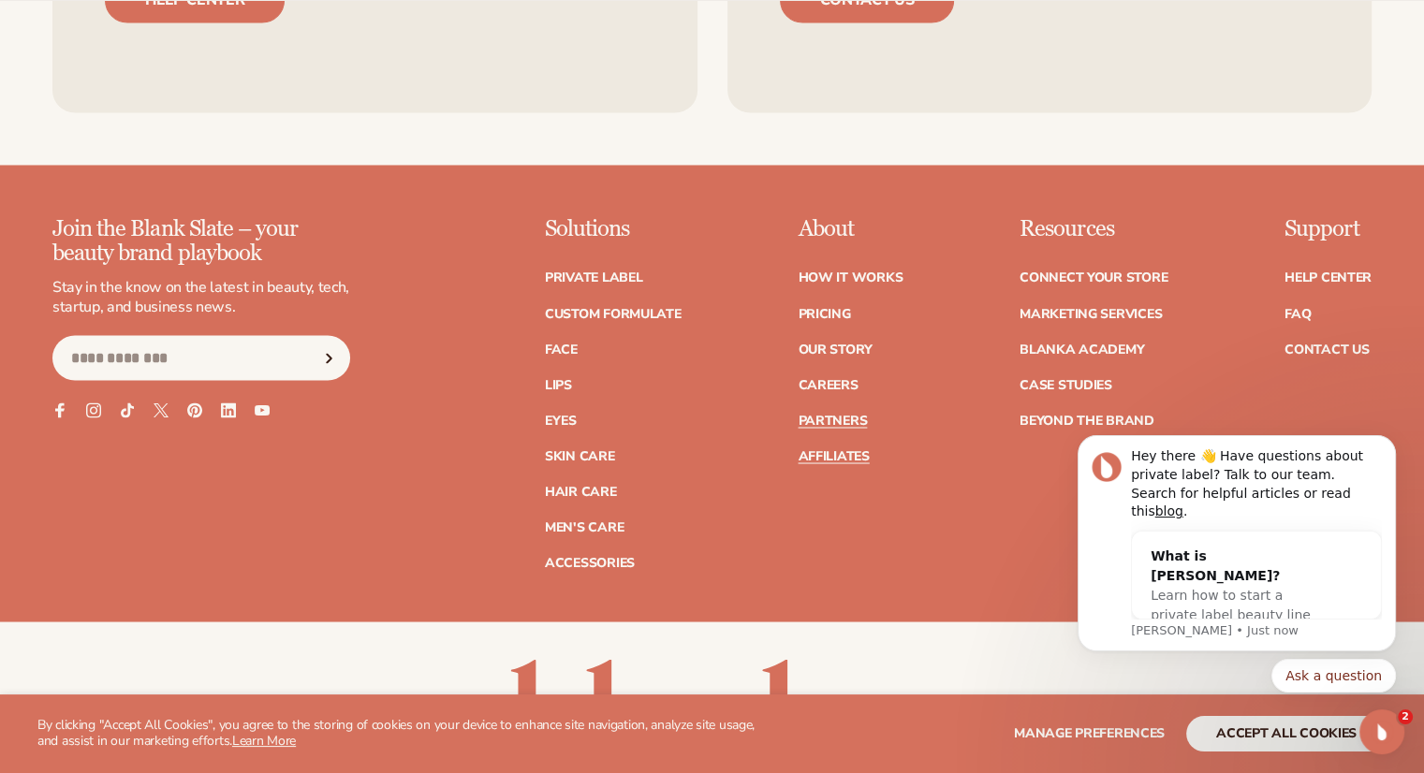
click at [820, 450] on link "Affiliates" at bounding box center [833, 455] width 71 height 13
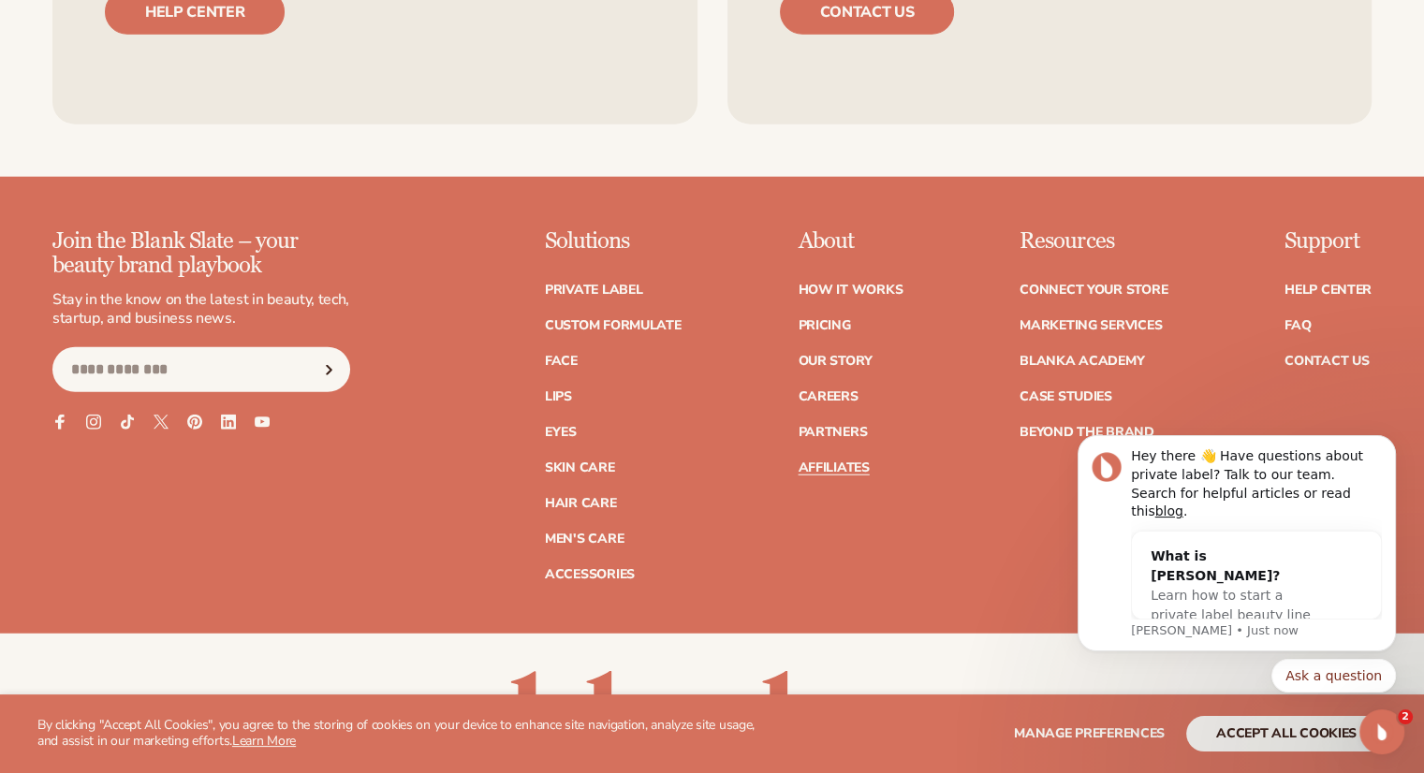
scroll to position [4852, 0]
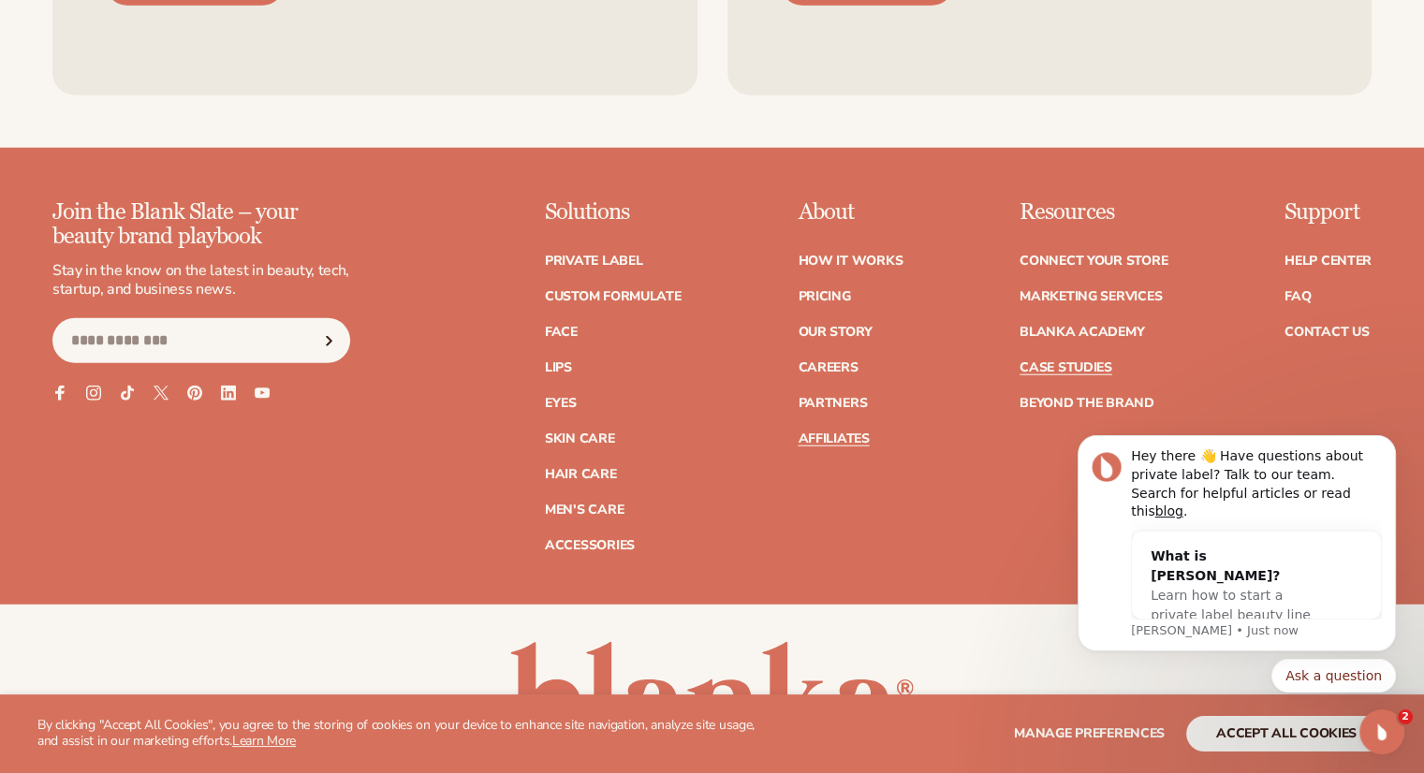
click at [1056, 361] on link "Case Studies" at bounding box center [1065, 367] width 93 height 13
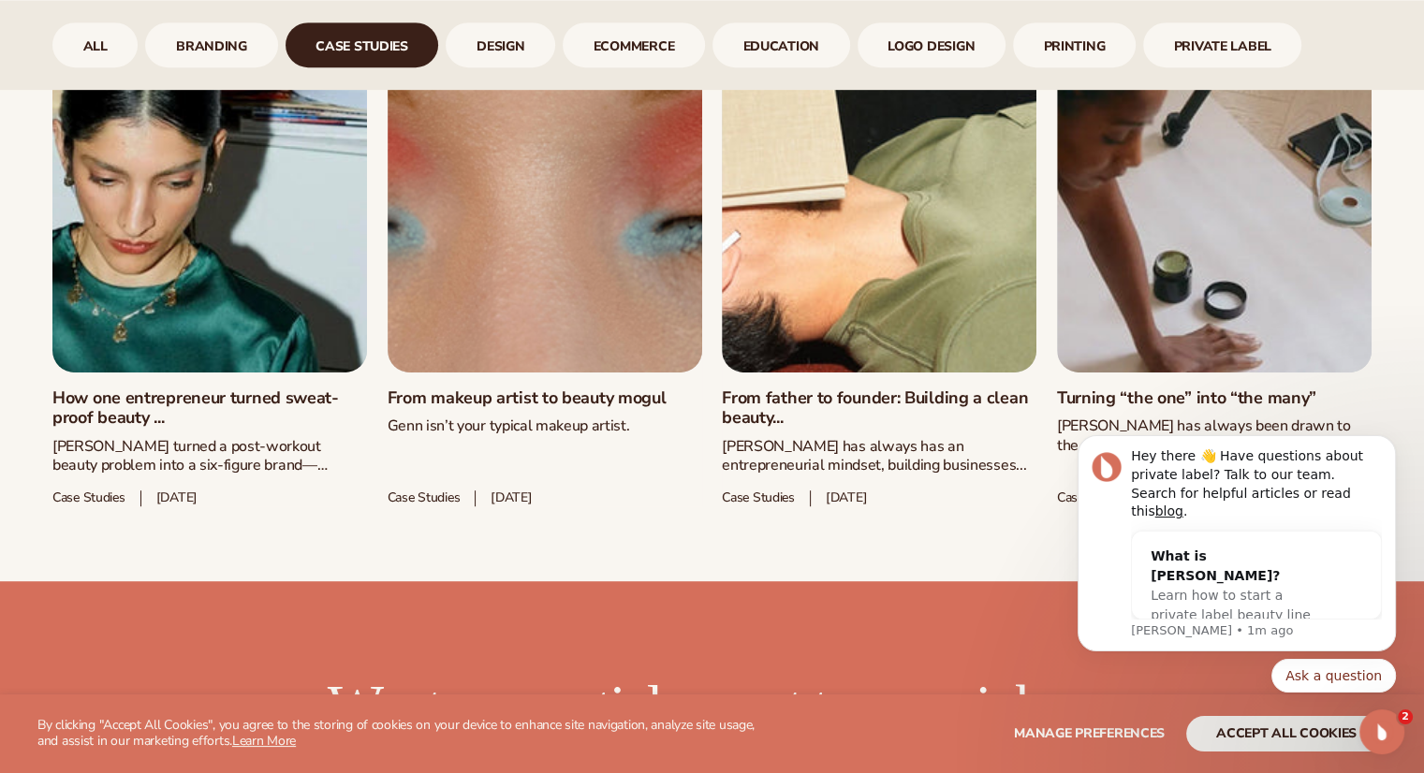
scroll to position [1022, 0]
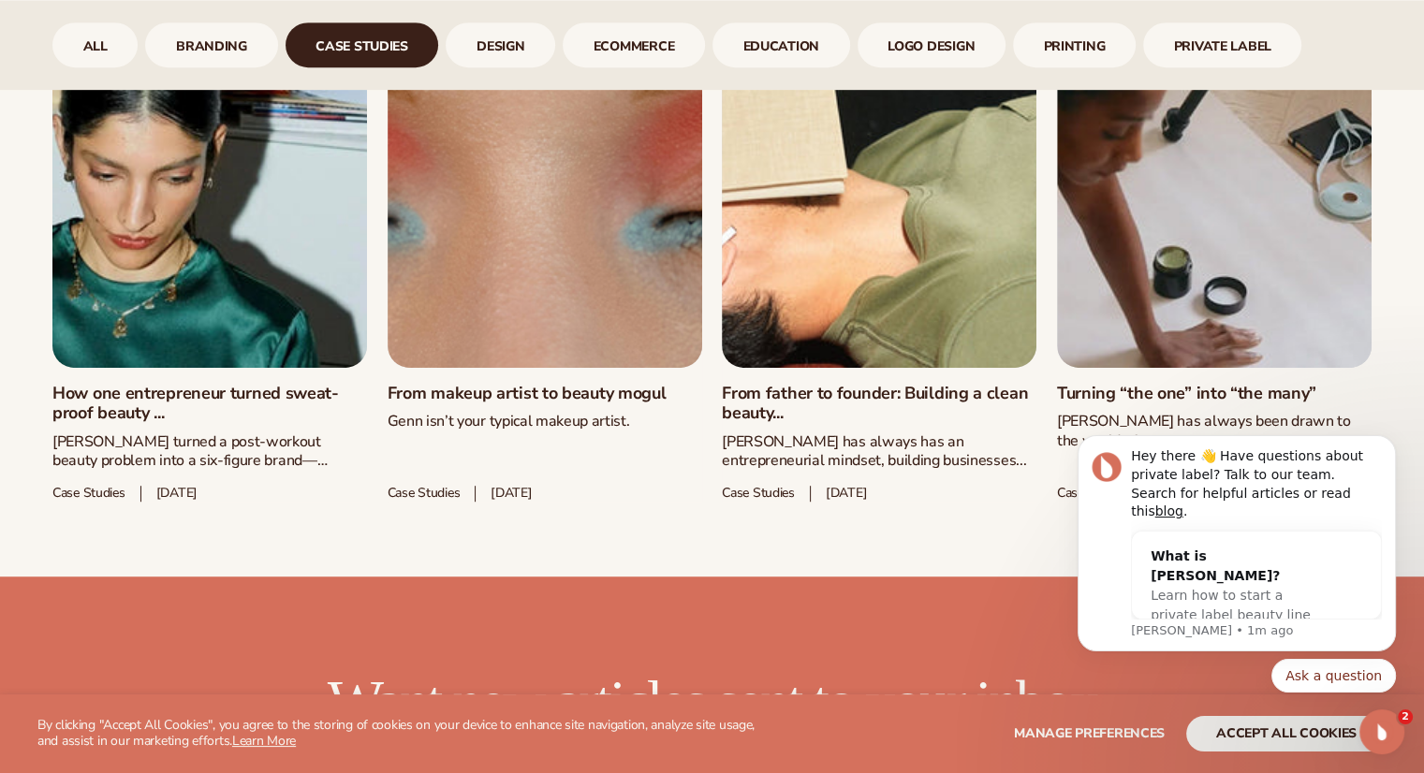
click at [794, 384] on link "From father to founder: Building a clean beauty..." at bounding box center [879, 404] width 315 height 40
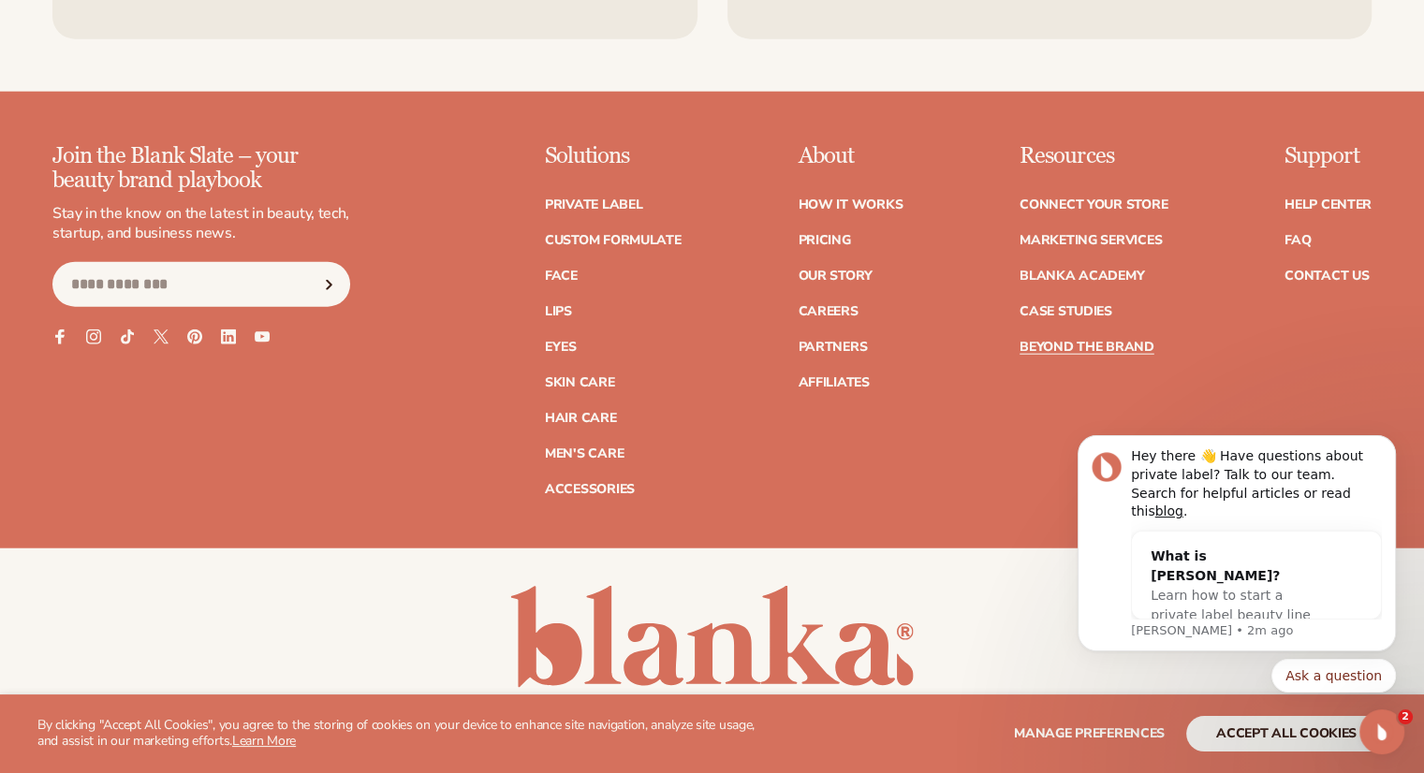
scroll to position [4715, 0]
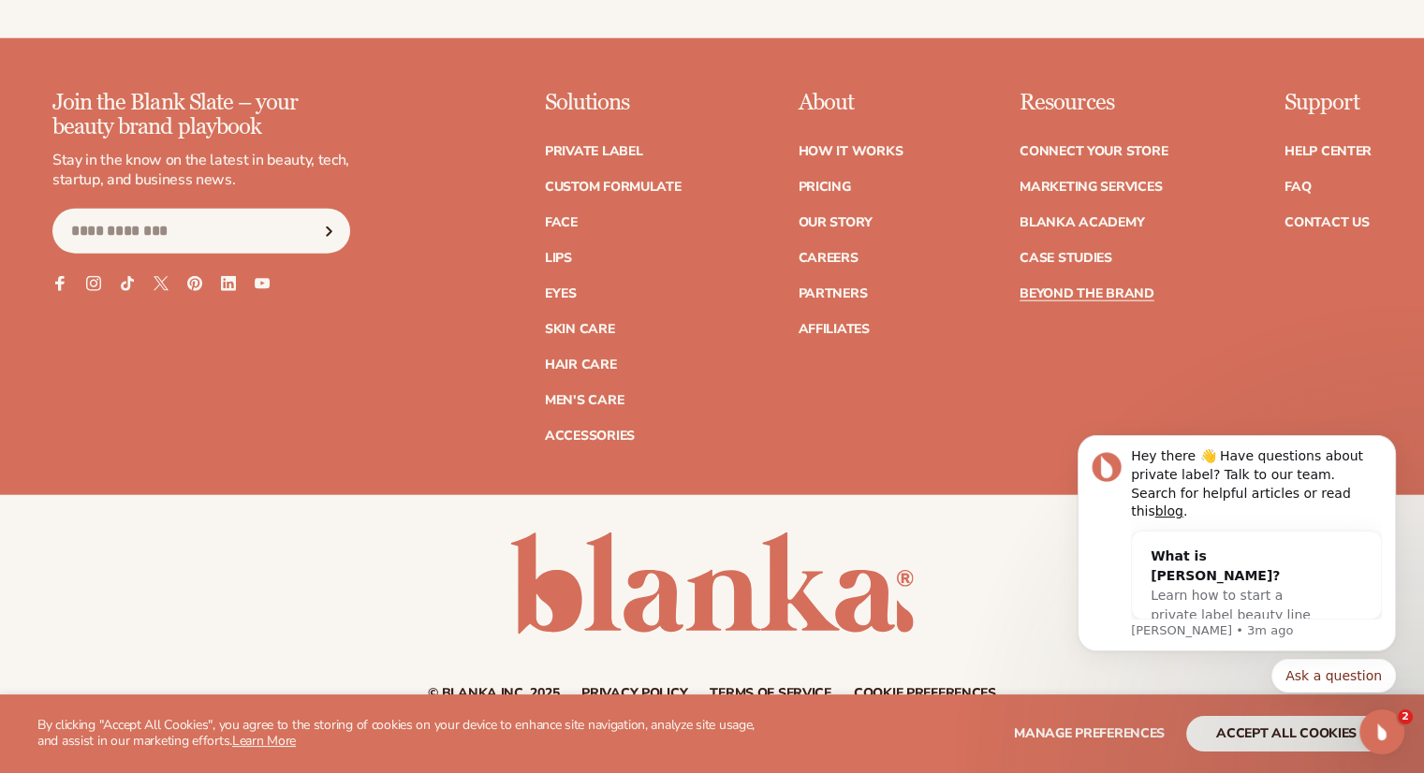
click at [554, 226] on ul "Private label Custom formulate Face Lips Eyes Skin Care" at bounding box center [613, 284] width 137 height 316
click at [555, 252] on link "Lips" at bounding box center [558, 258] width 27 height 13
